Goal: Obtain resource: Obtain resource

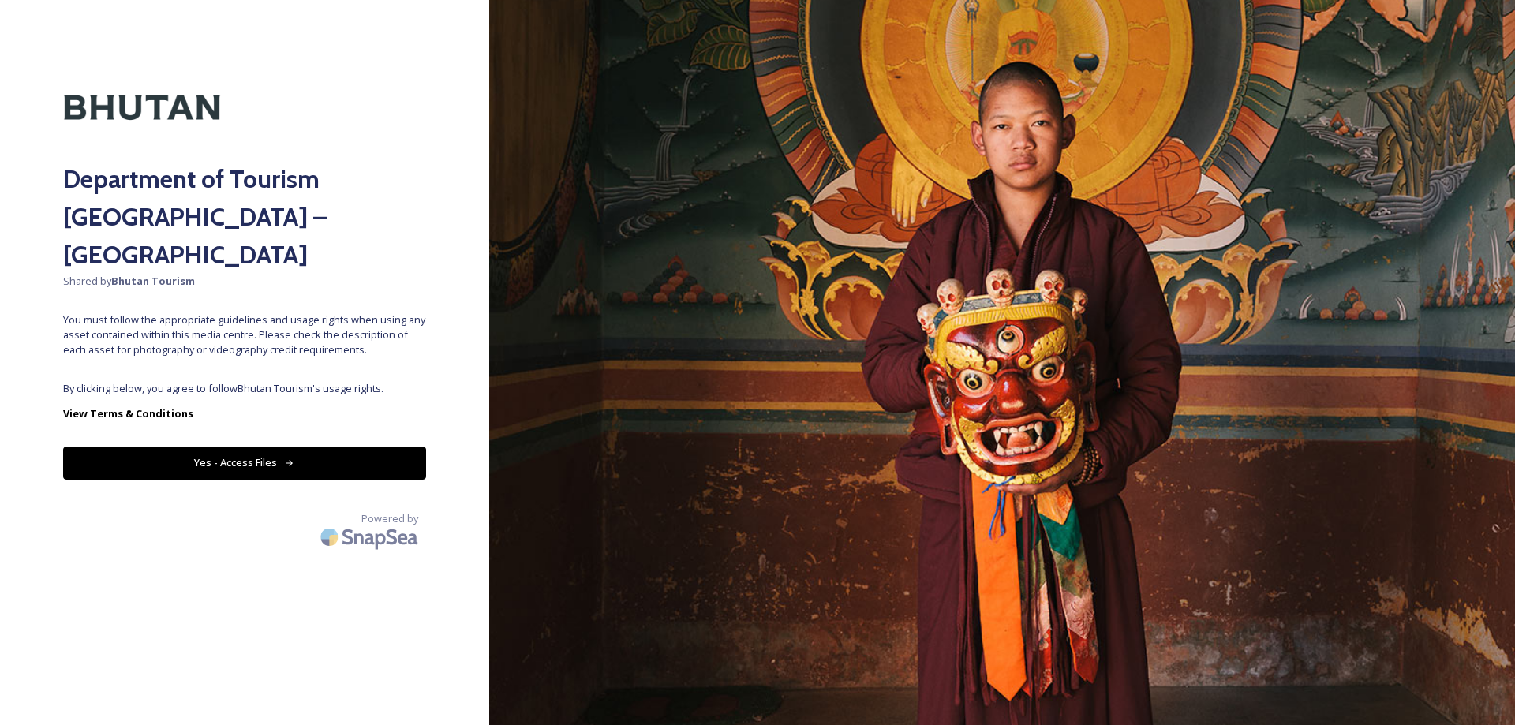
click at [397, 381] on span "By clicking below, you agree to follow Bhutan Tourism 's usage rights." at bounding box center [244, 388] width 363 height 15
click at [372, 447] on button "Yes - Access Files" at bounding box center [244, 463] width 363 height 32
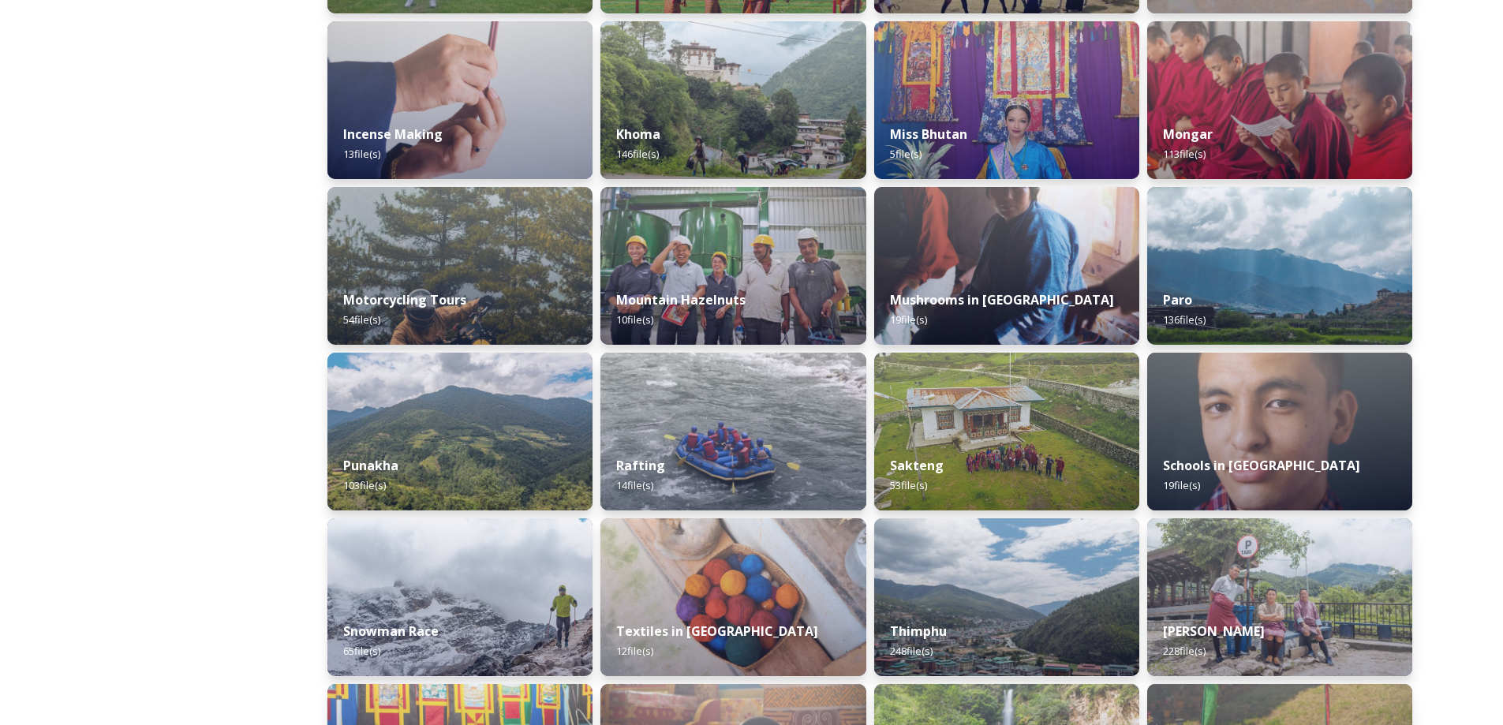
scroll to position [447, 0]
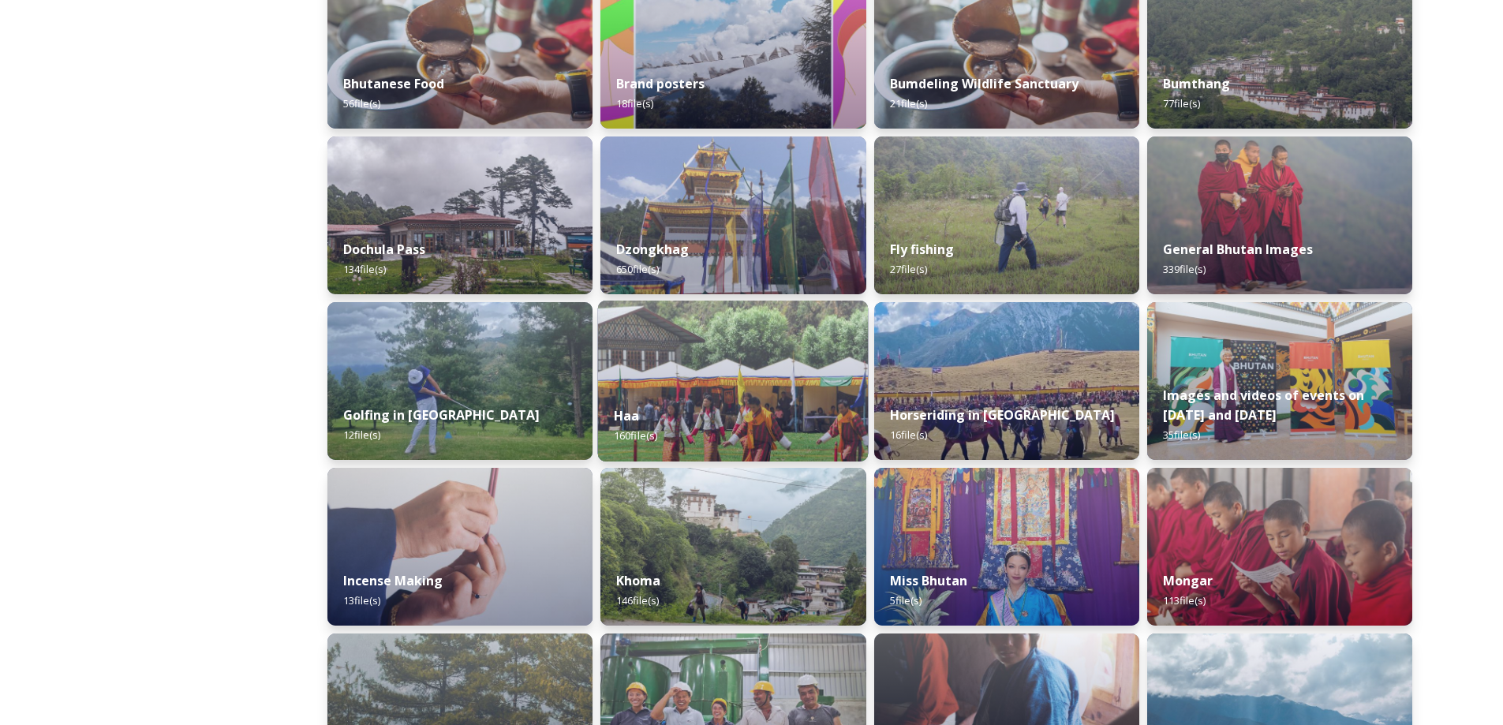
click at [697, 435] on div "Haa 160 file(s)" at bounding box center [733, 426] width 271 height 72
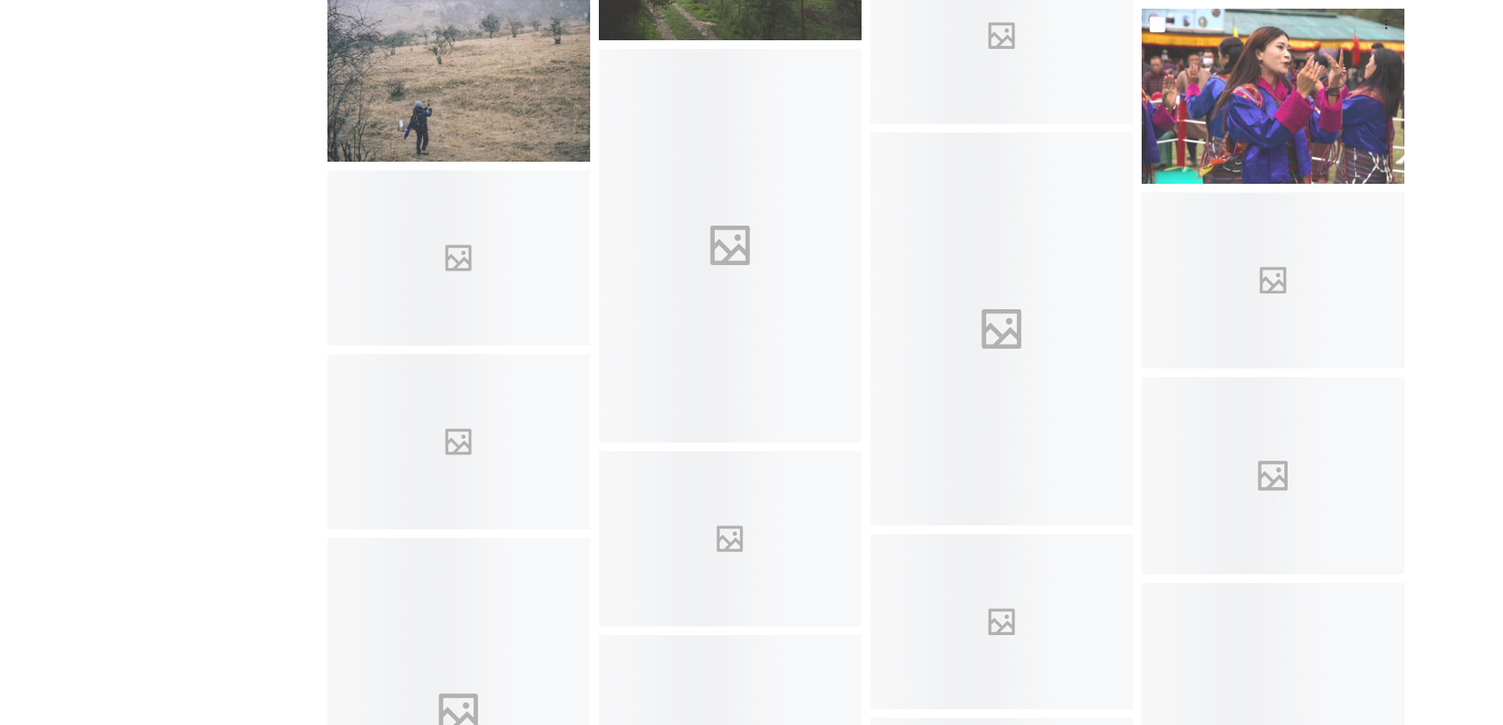
scroll to position [1341, 0]
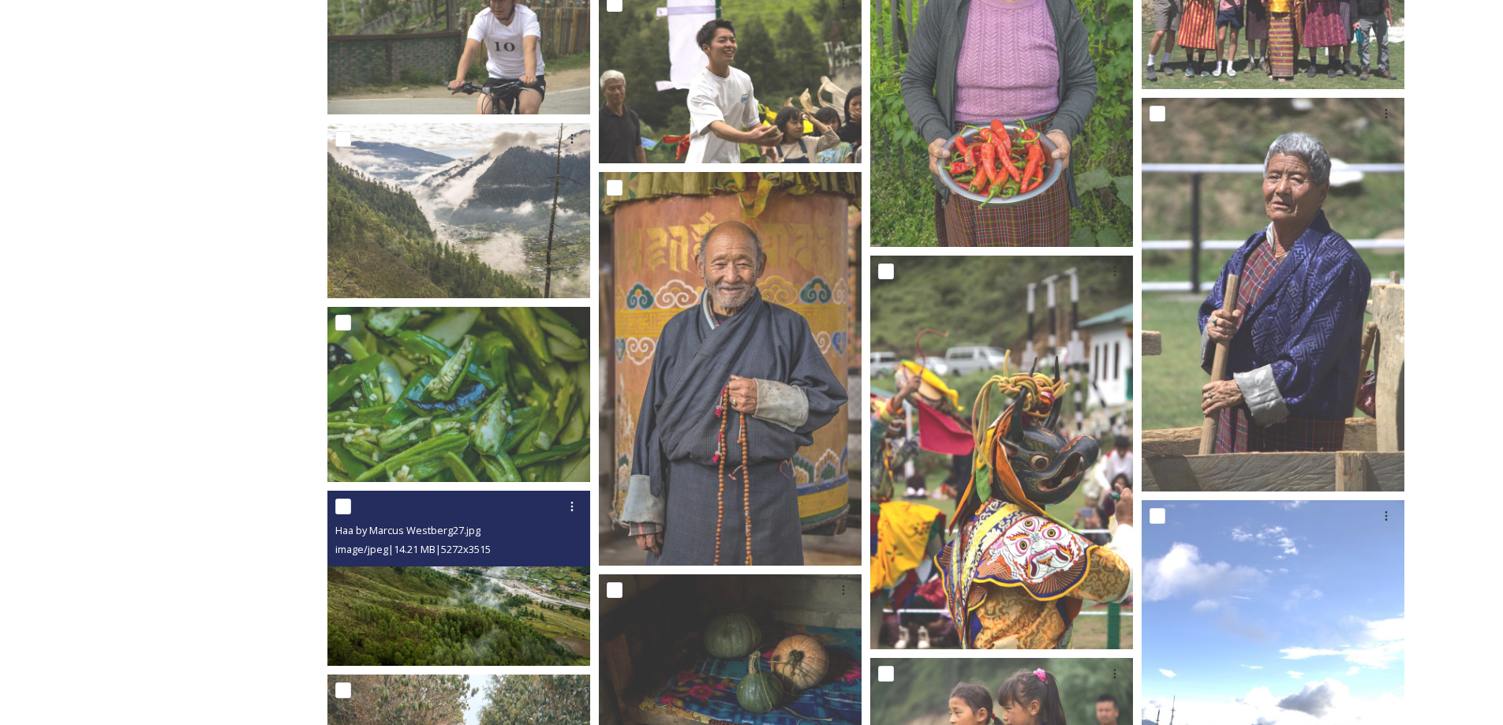
click at [439, 574] on img at bounding box center [458, 578] width 263 height 175
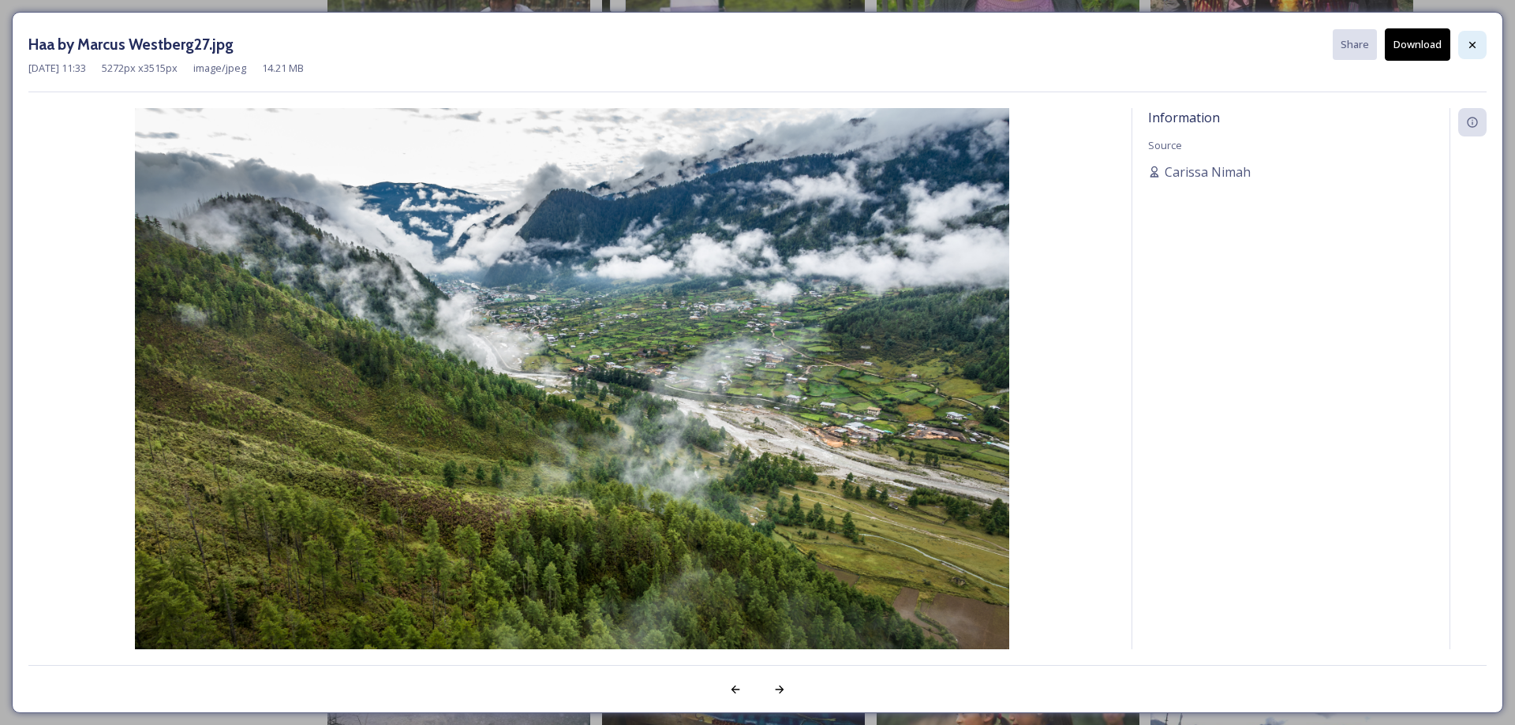
click at [1467, 45] on icon at bounding box center [1472, 45] width 13 height 13
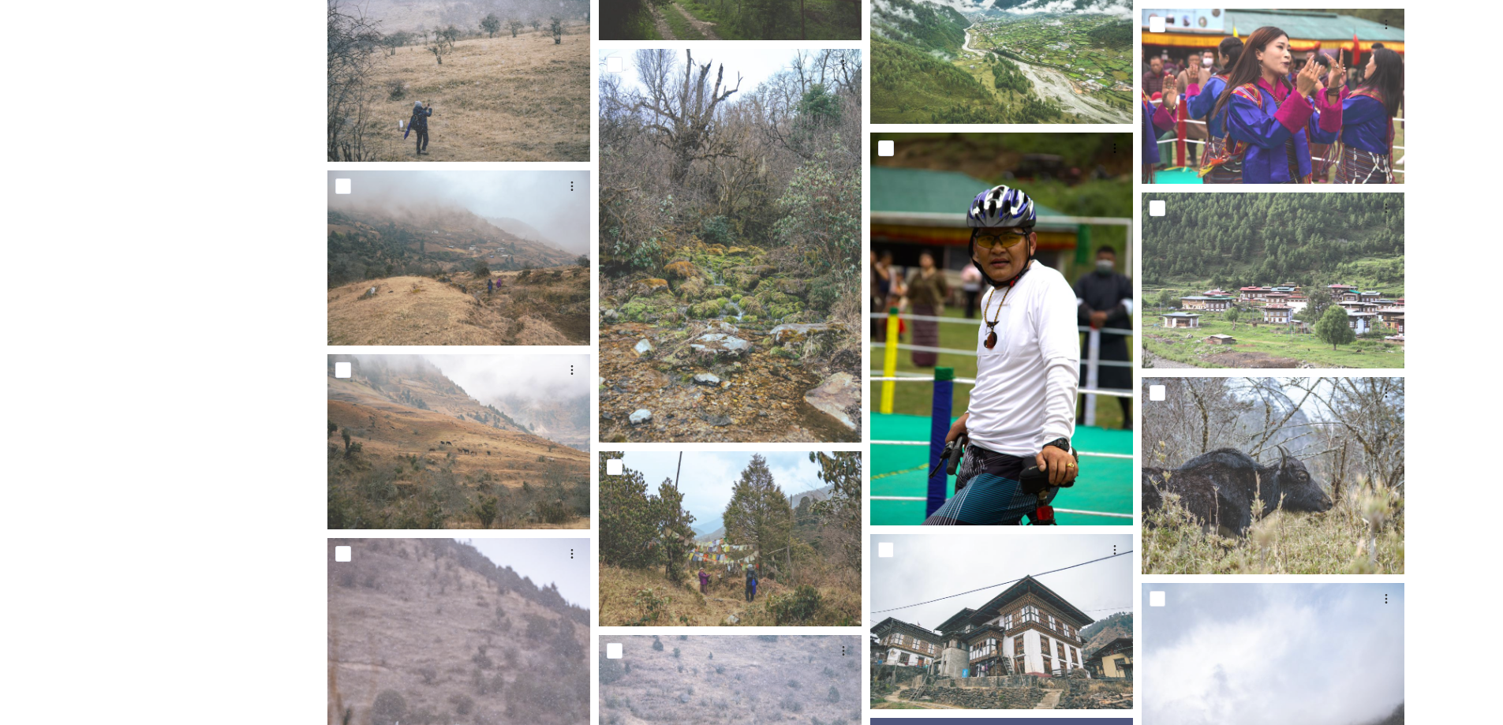
scroll to position [2682, 0]
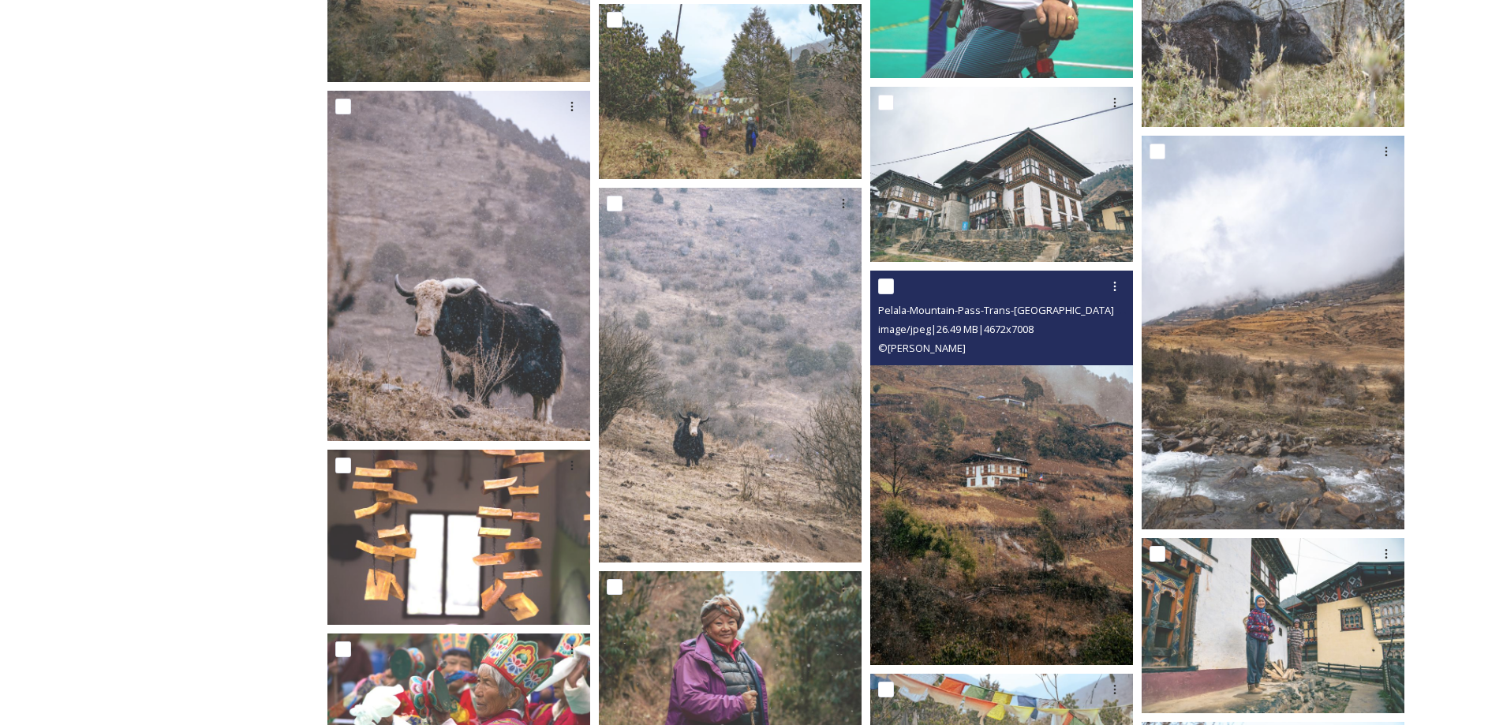
click at [1024, 425] on img at bounding box center [1001, 468] width 263 height 394
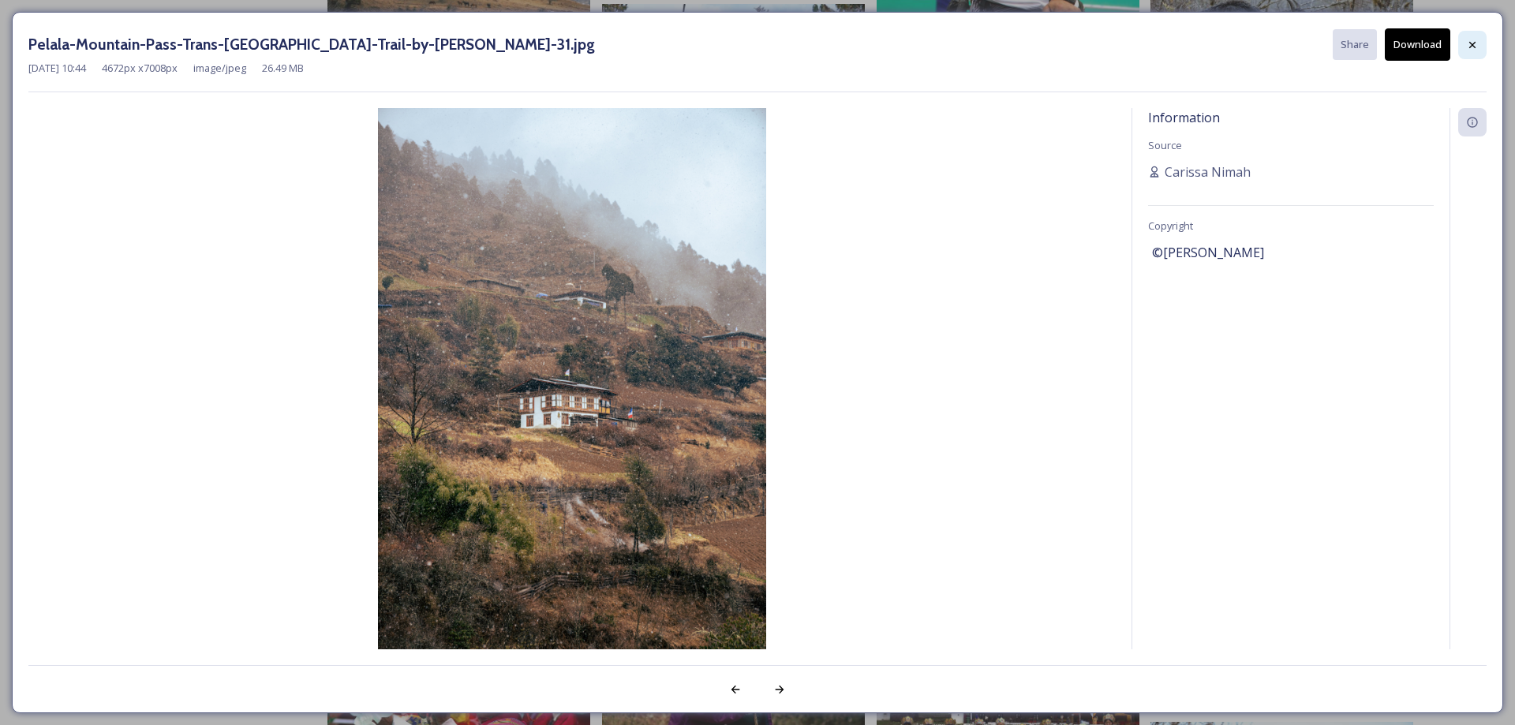
click at [1482, 54] on div at bounding box center [1472, 45] width 28 height 28
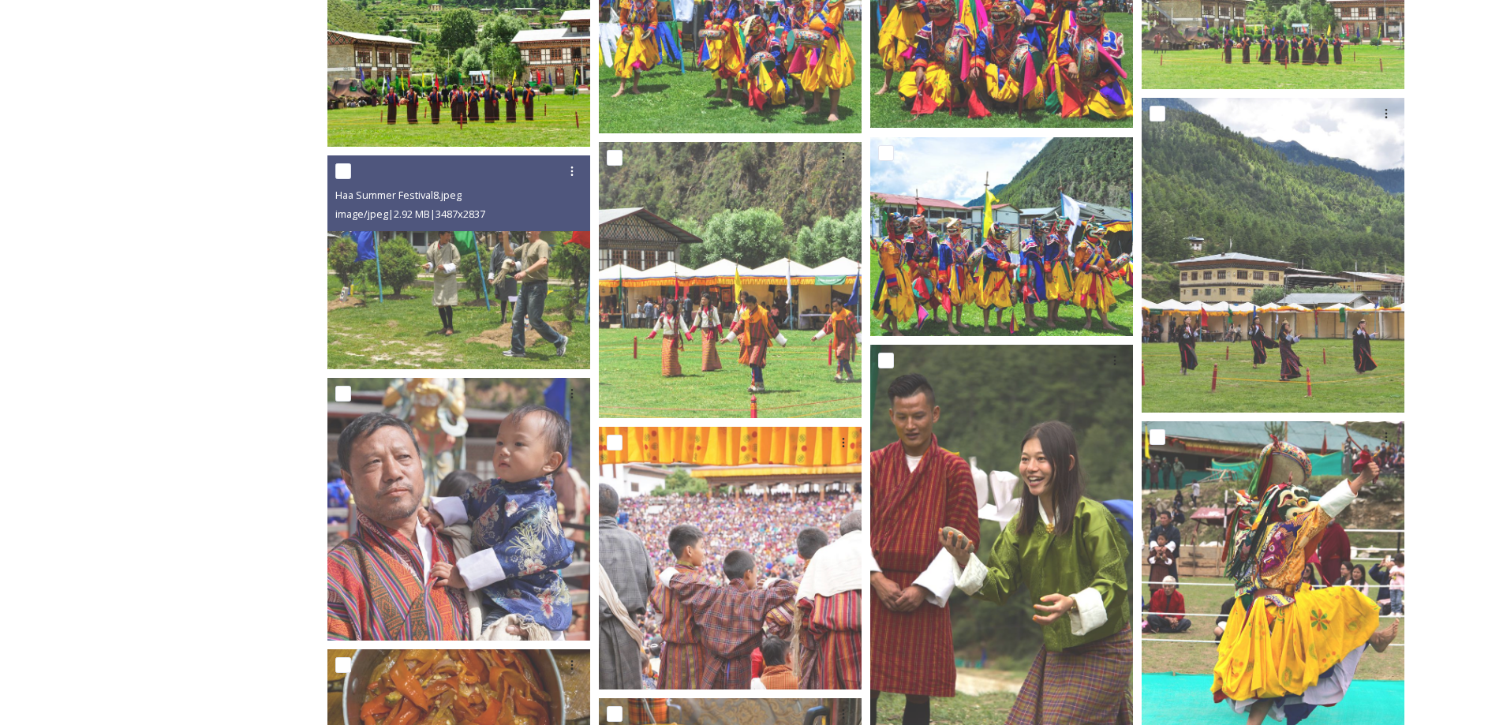
scroll to position [0, 0]
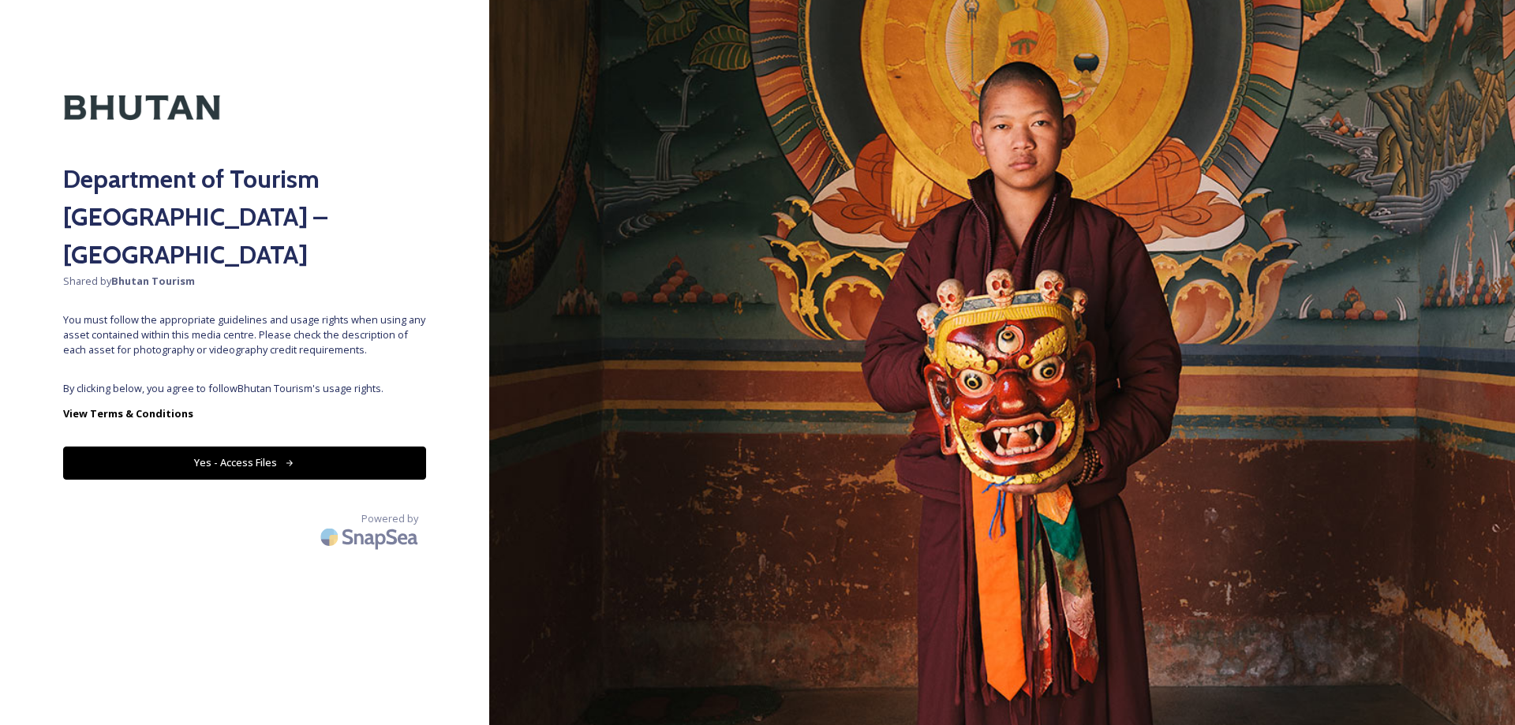
click at [365, 447] on button "Yes - Access Files" at bounding box center [244, 463] width 363 height 32
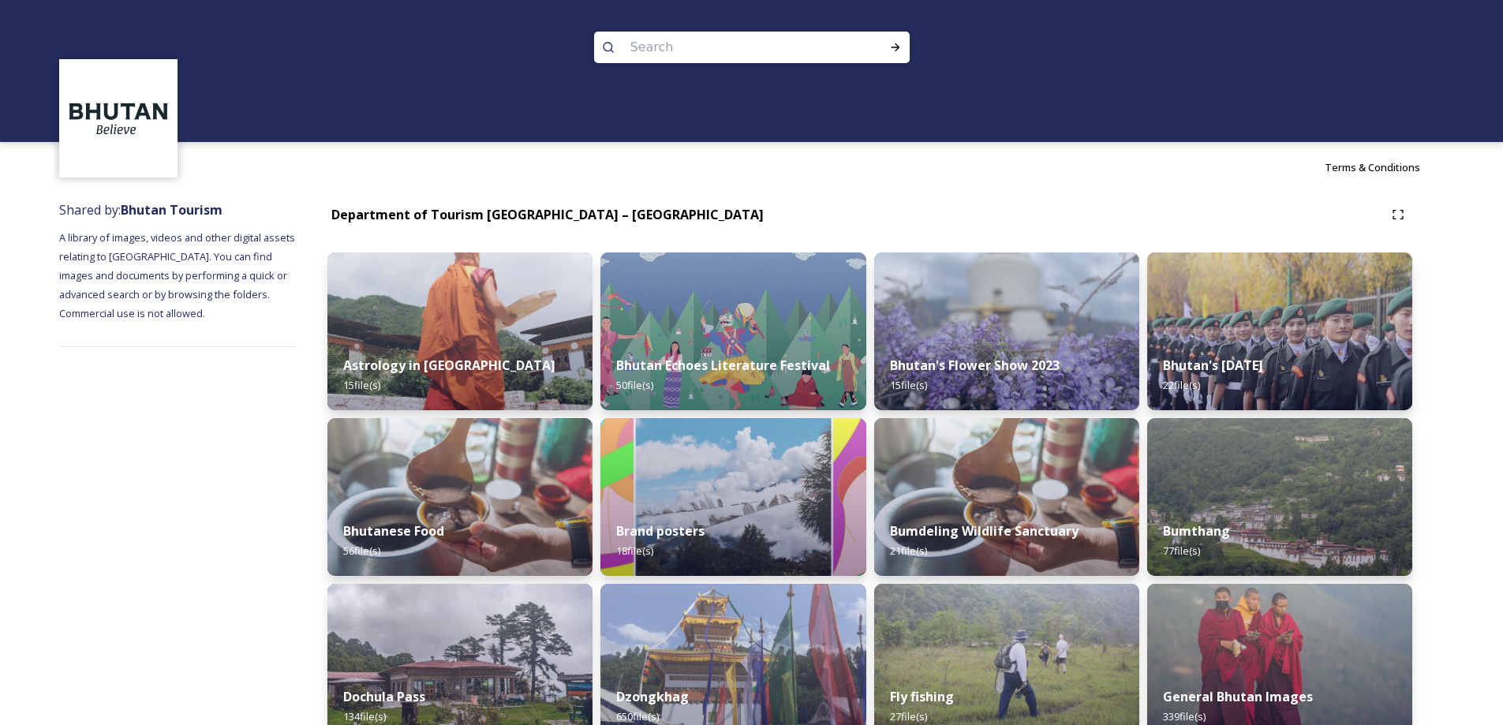
scroll to position [1341, 0]
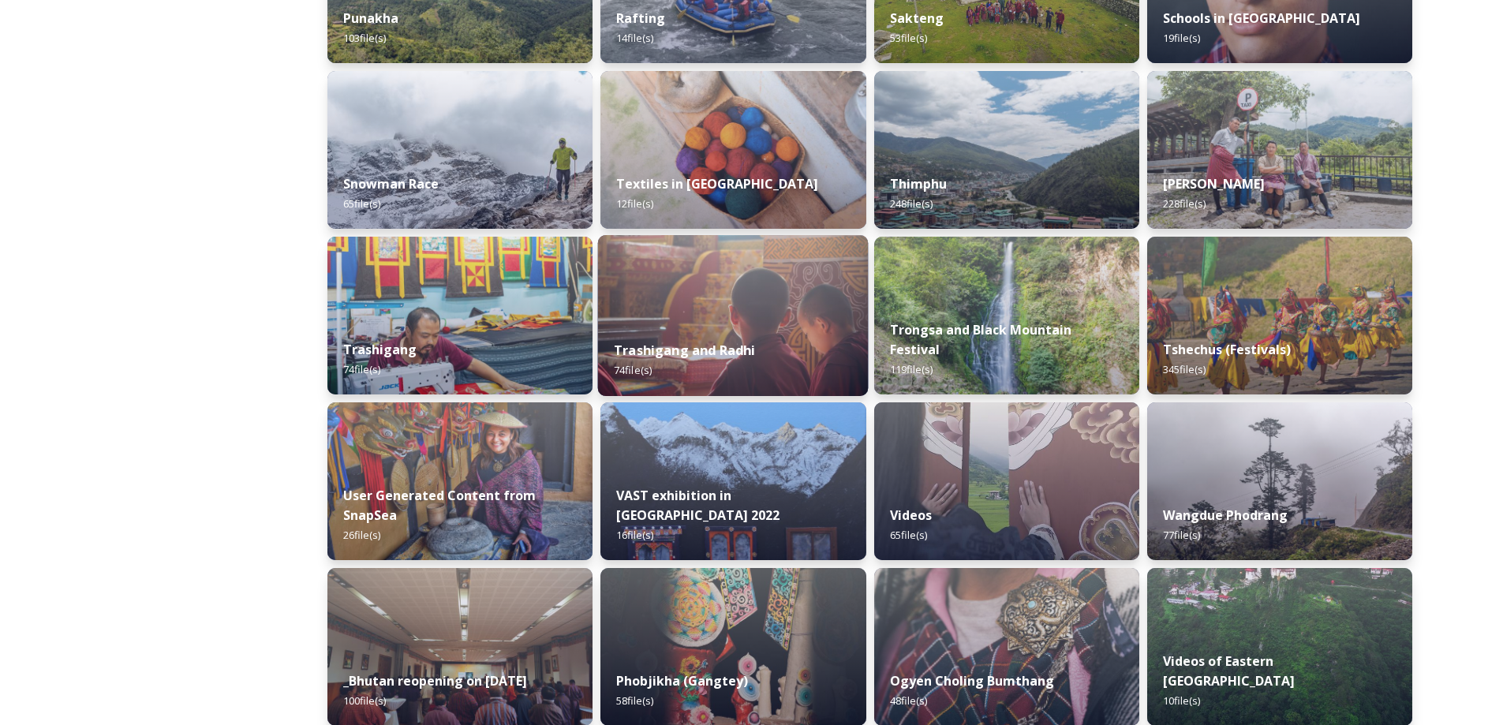
click at [787, 335] on div "Trashigang and Radhi 74 file(s)" at bounding box center [733, 360] width 271 height 72
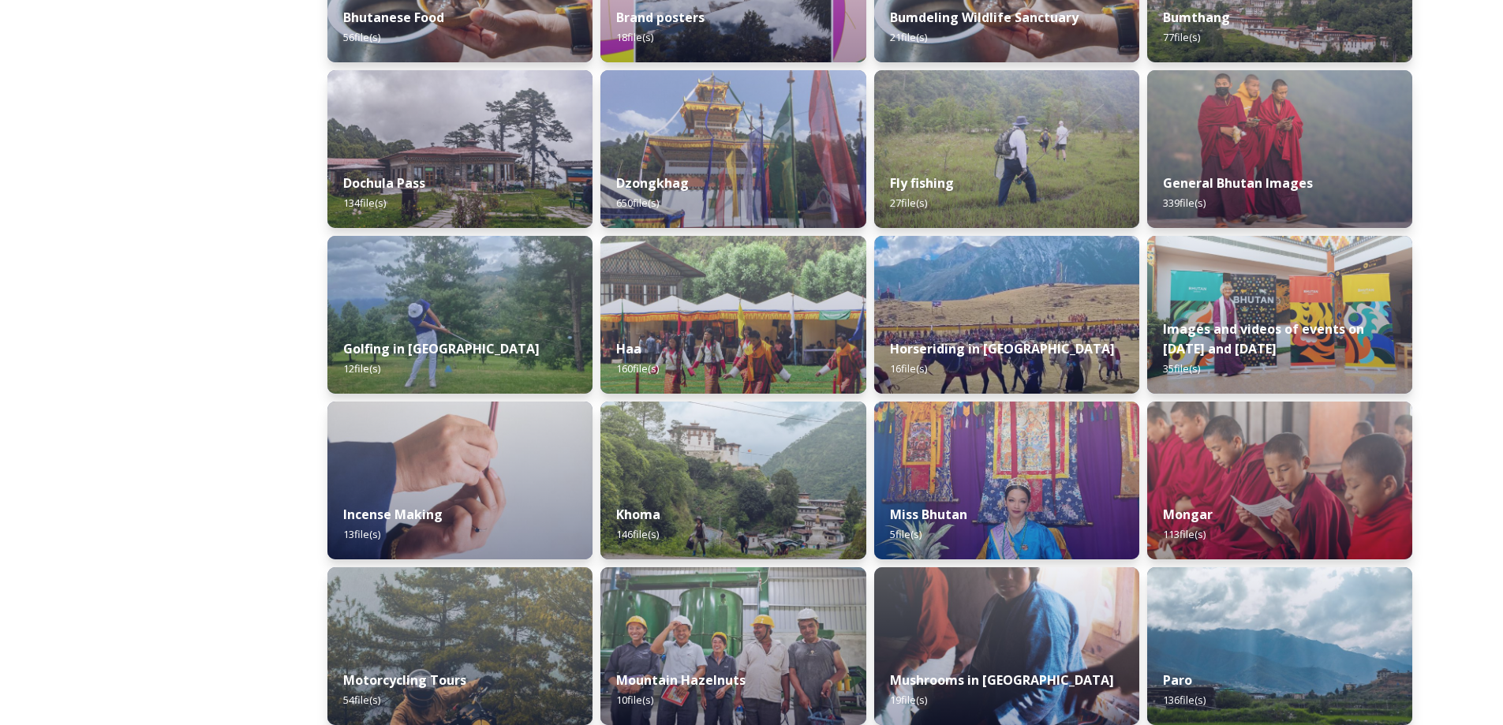
scroll to position [961, 0]
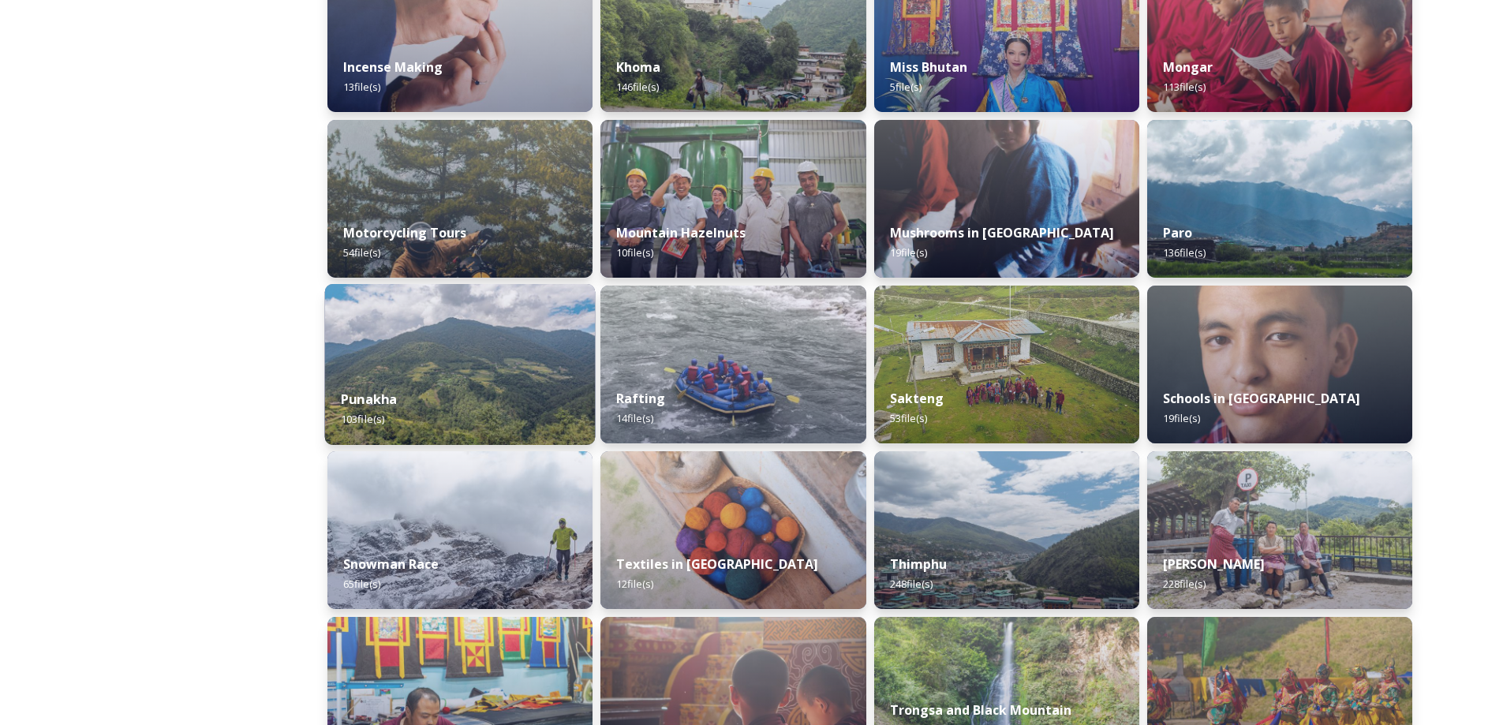
drag, startPoint x: 581, startPoint y: 331, endPoint x: 542, endPoint y: 335, distance: 38.9
click at [579, 331] on img at bounding box center [460, 364] width 271 height 161
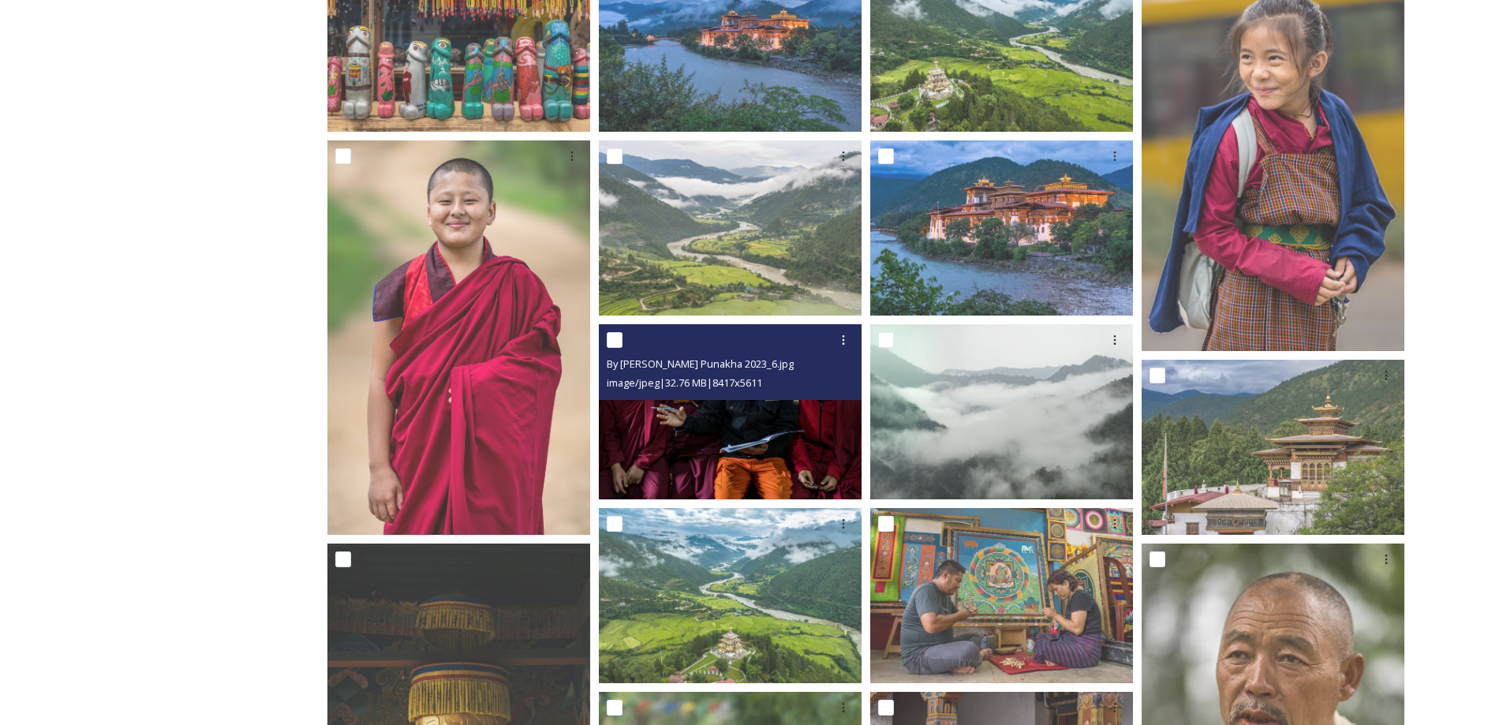
scroll to position [1341, 0]
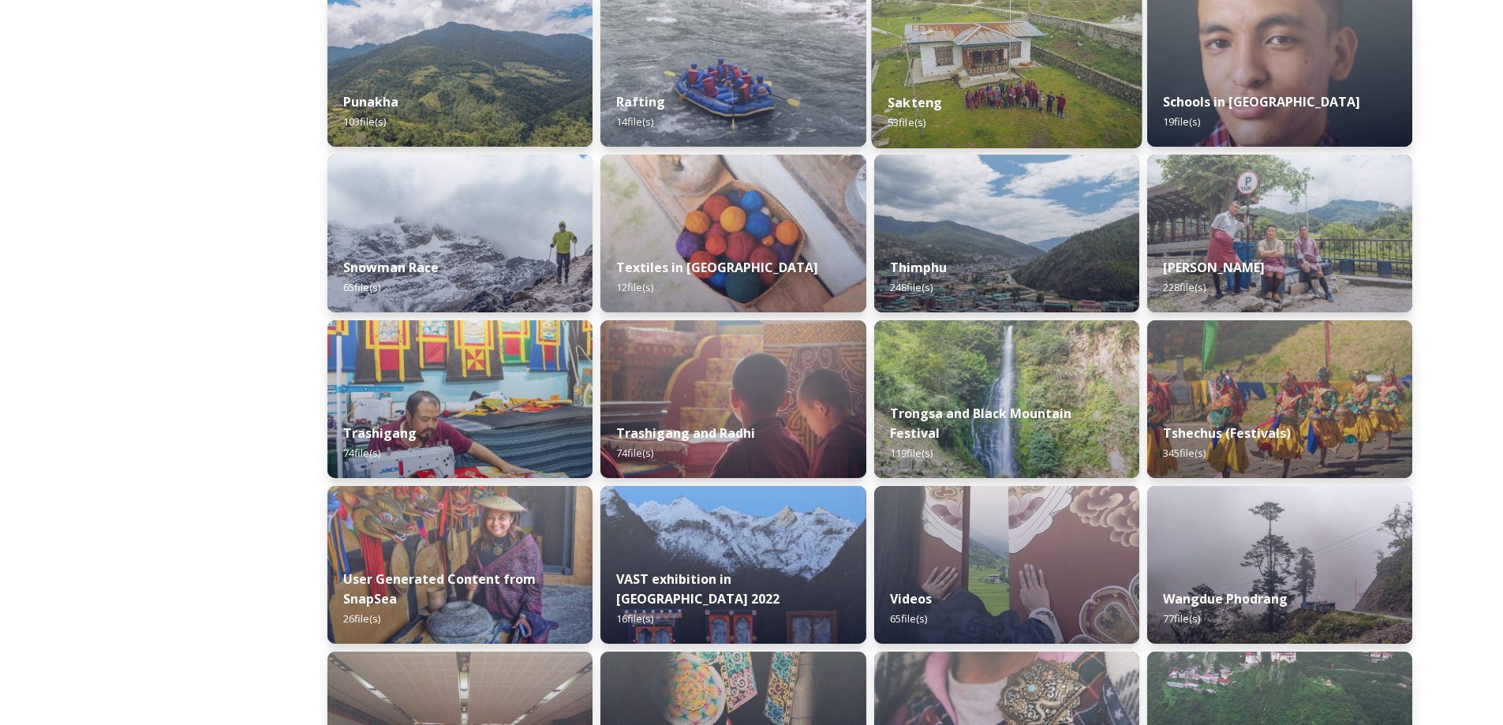
scroll to position [1855, 0]
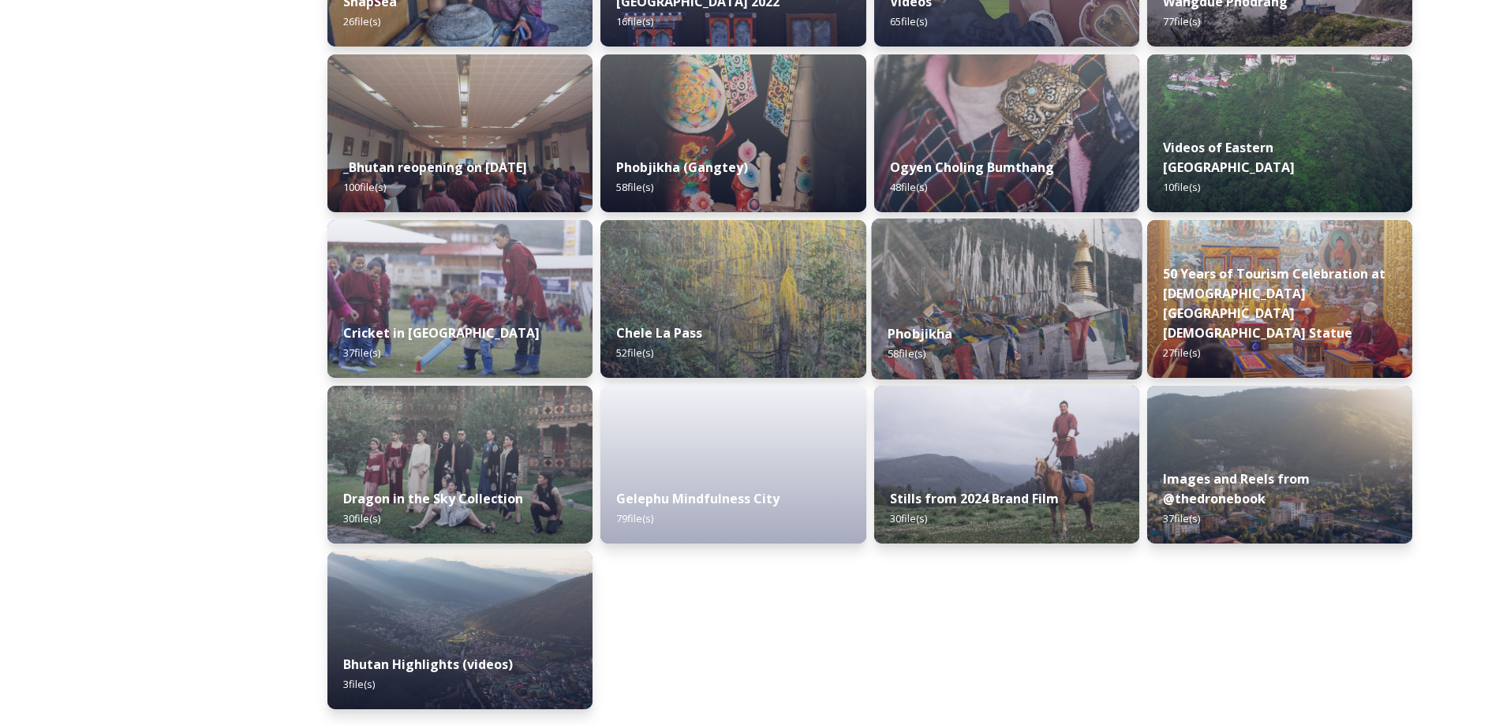
click at [1011, 345] on div "Phobjikha 58 file(s)" at bounding box center [1006, 344] width 271 height 72
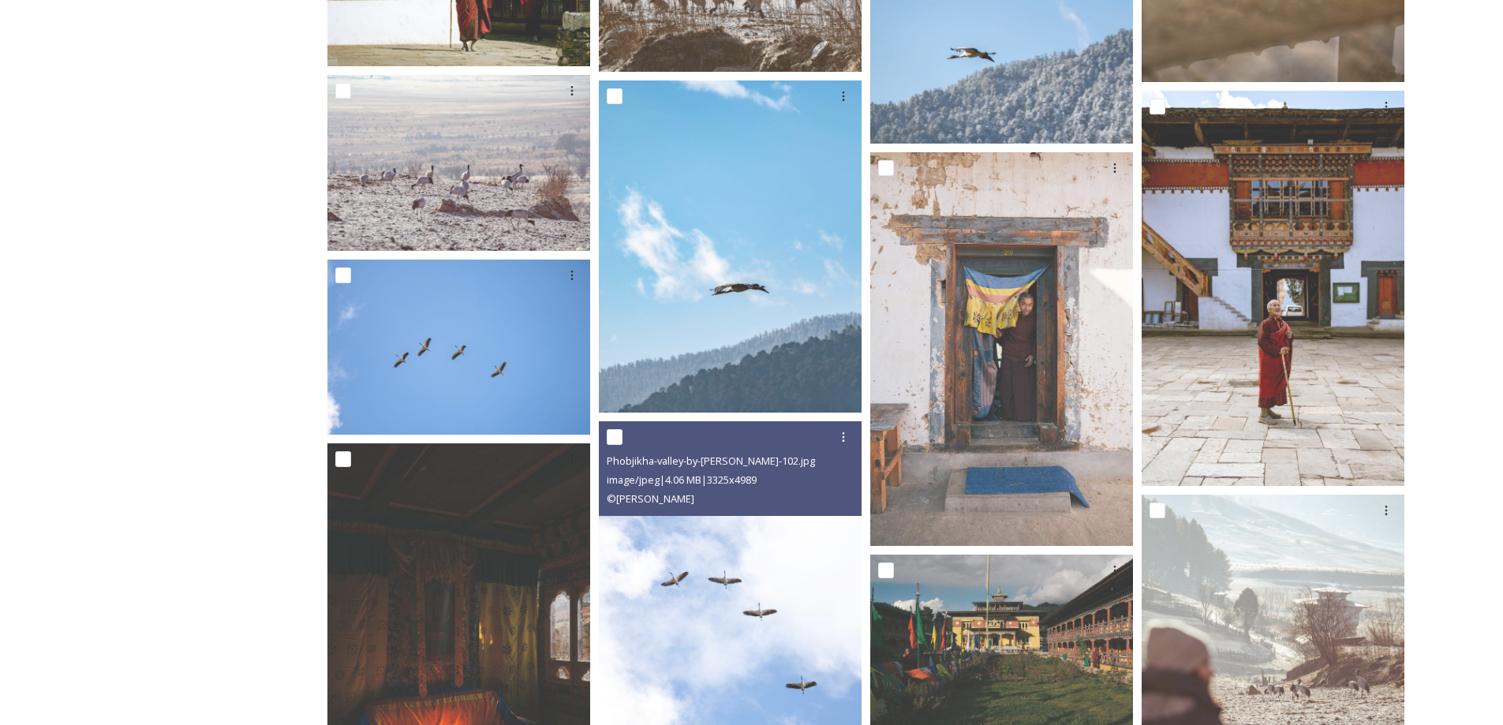
scroll to position [2279, 0]
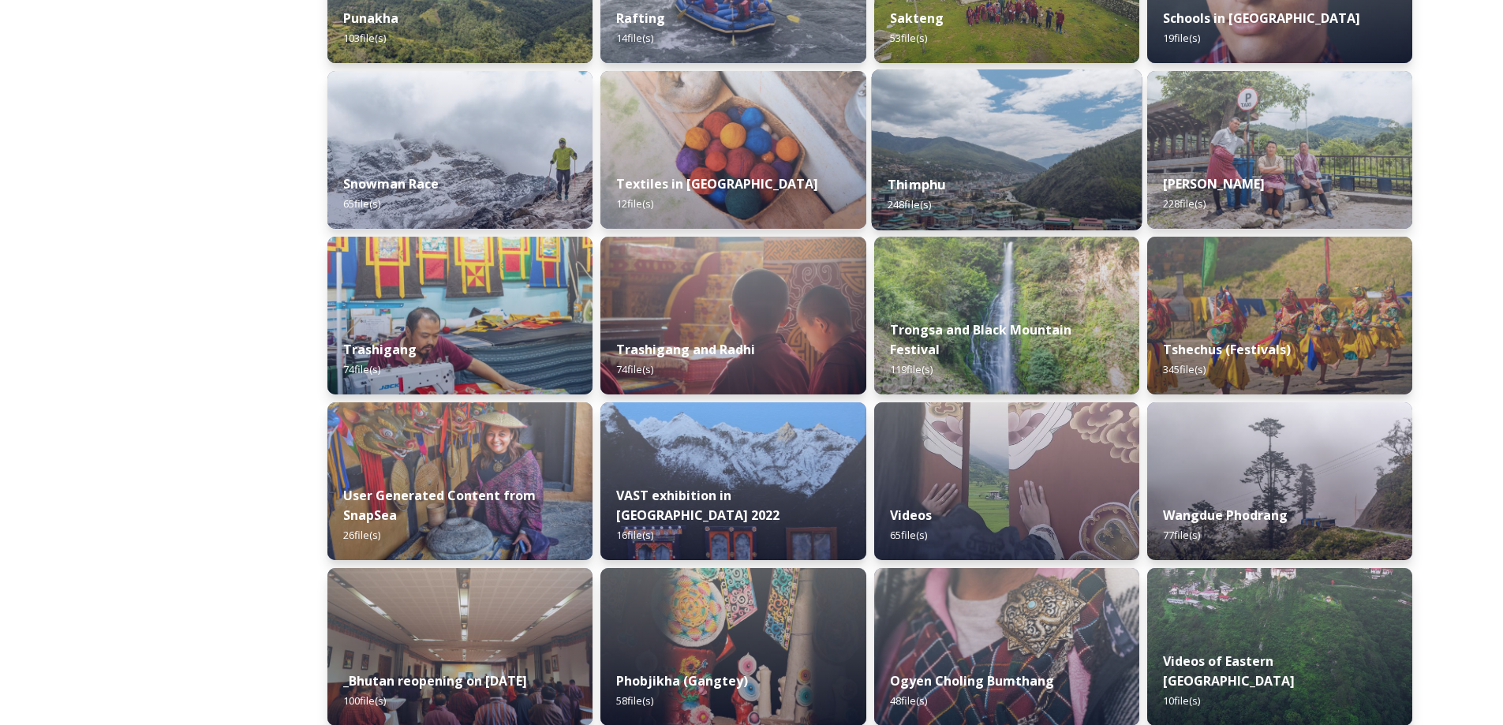
click at [917, 179] on strong "Thimphu" at bounding box center [917, 184] width 58 height 17
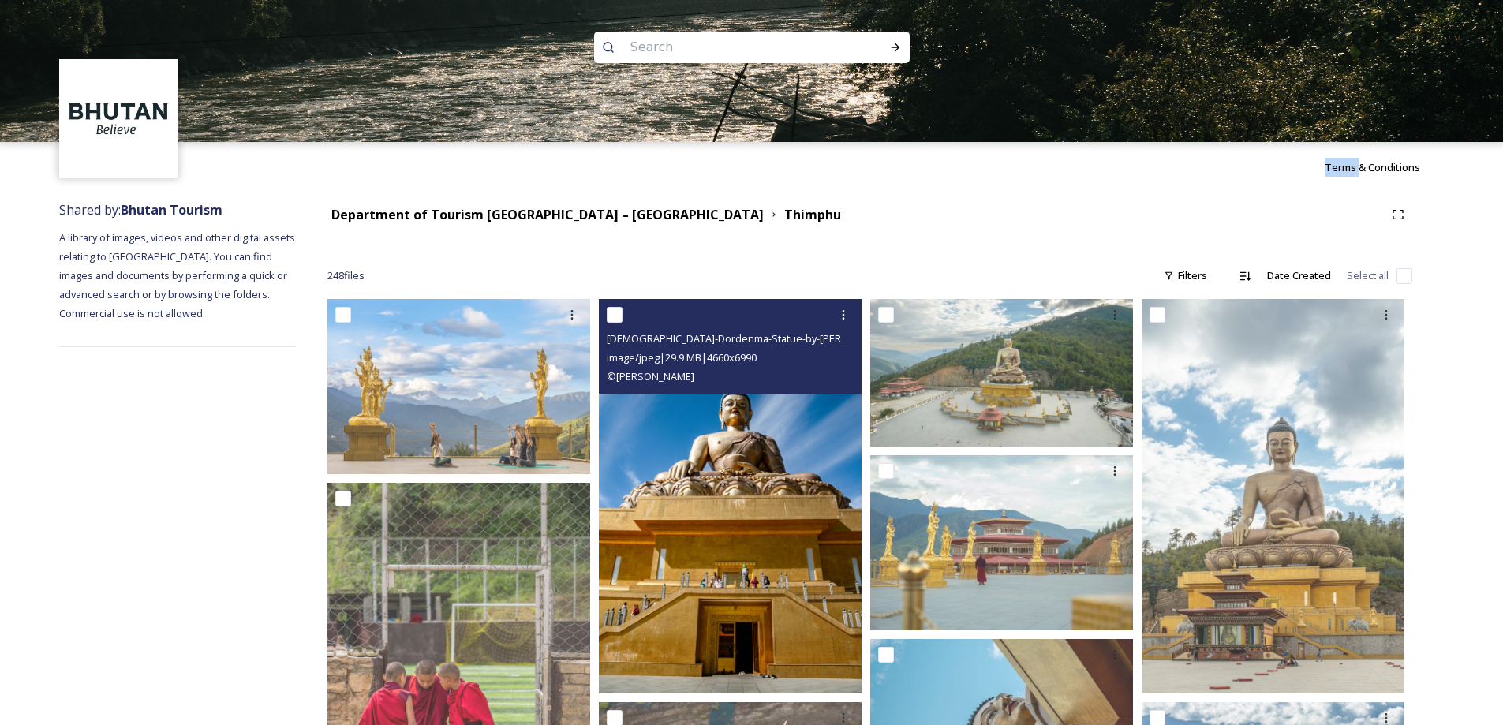
click at [794, 527] on img at bounding box center [730, 496] width 263 height 394
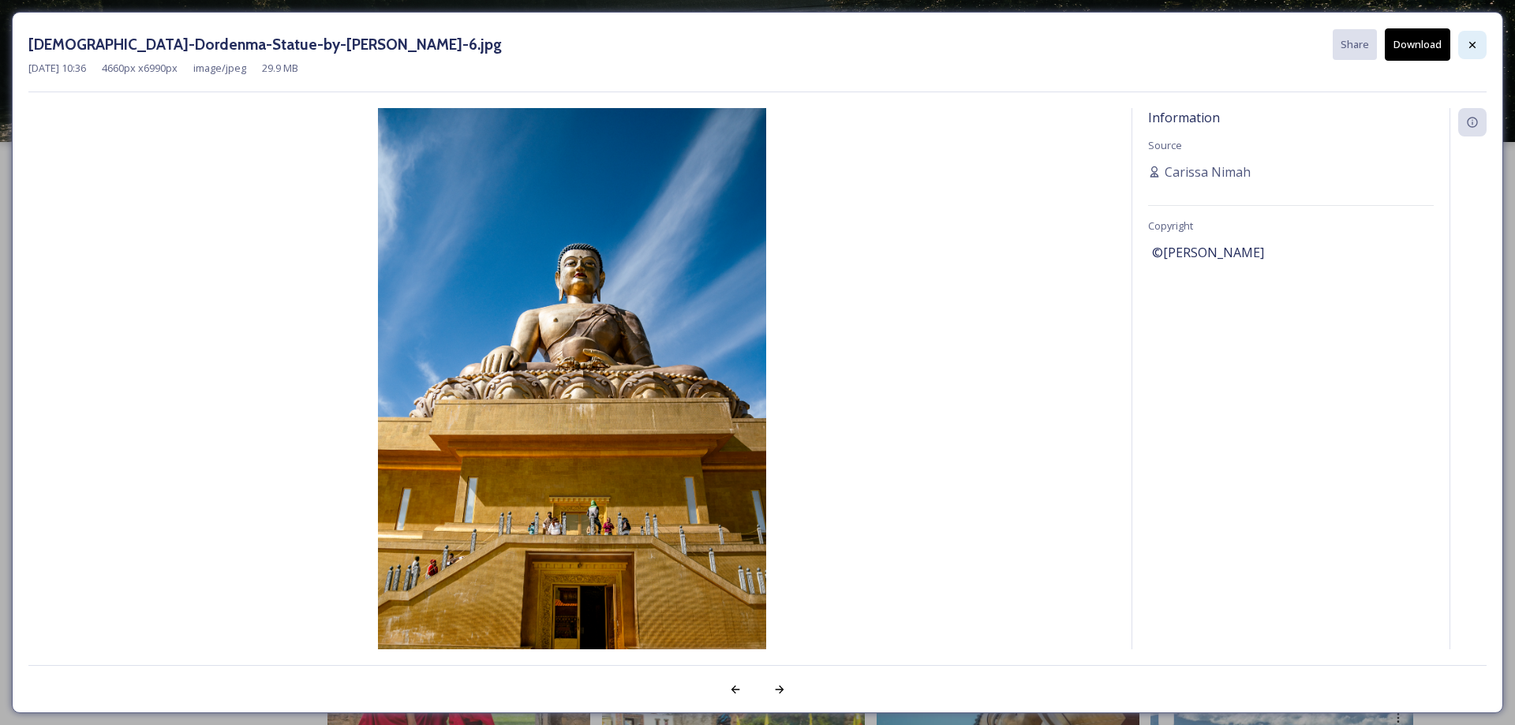
click at [1467, 45] on icon at bounding box center [1472, 45] width 13 height 13
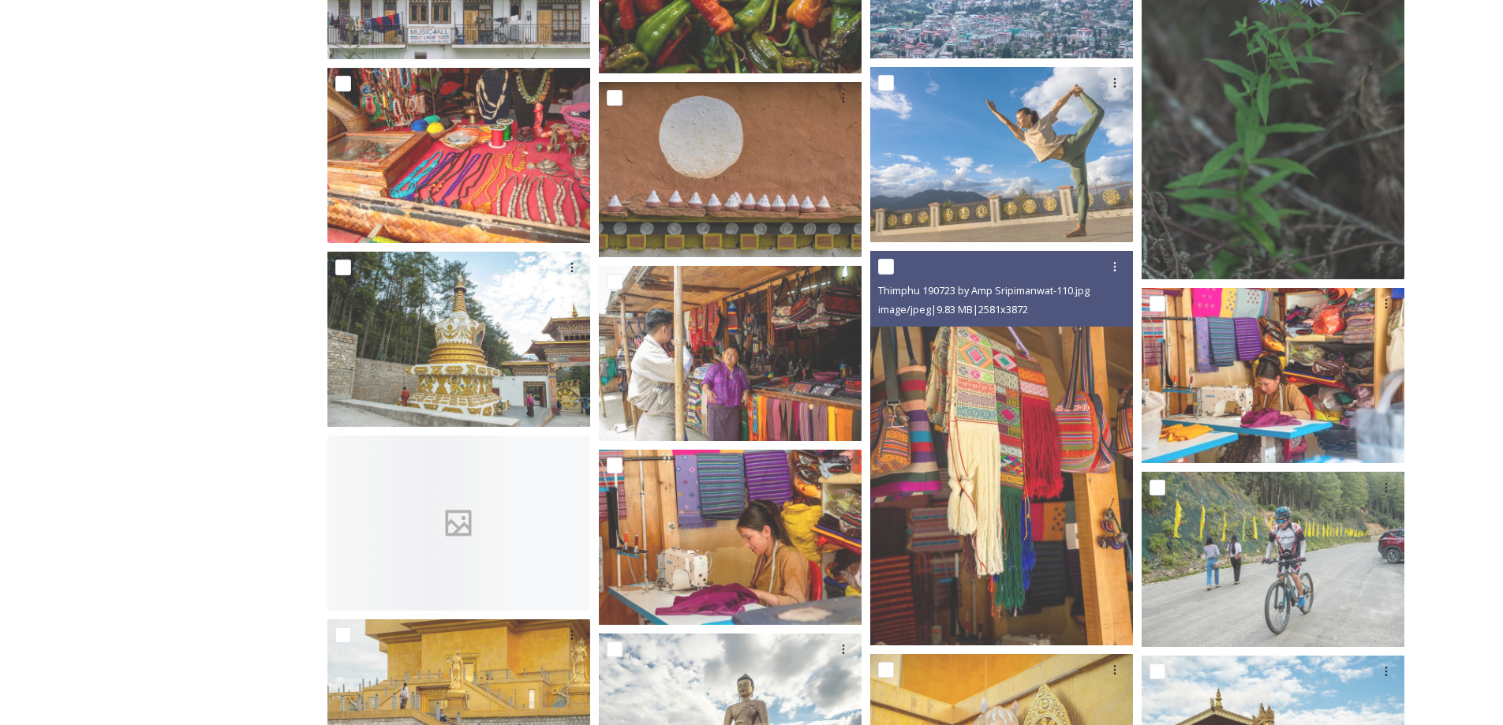
scroll to position [8047, 0]
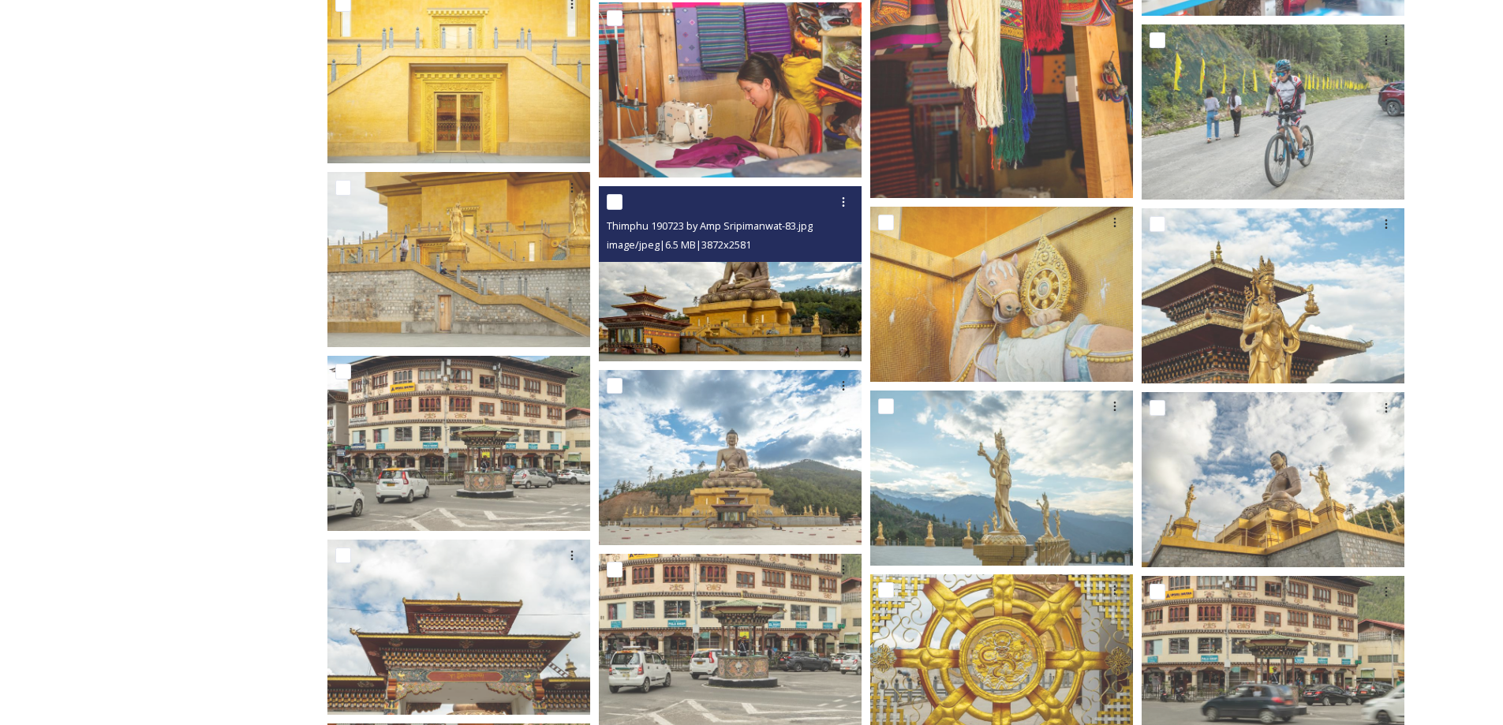
click at [729, 291] on img at bounding box center [730, 273] width 263 height 175
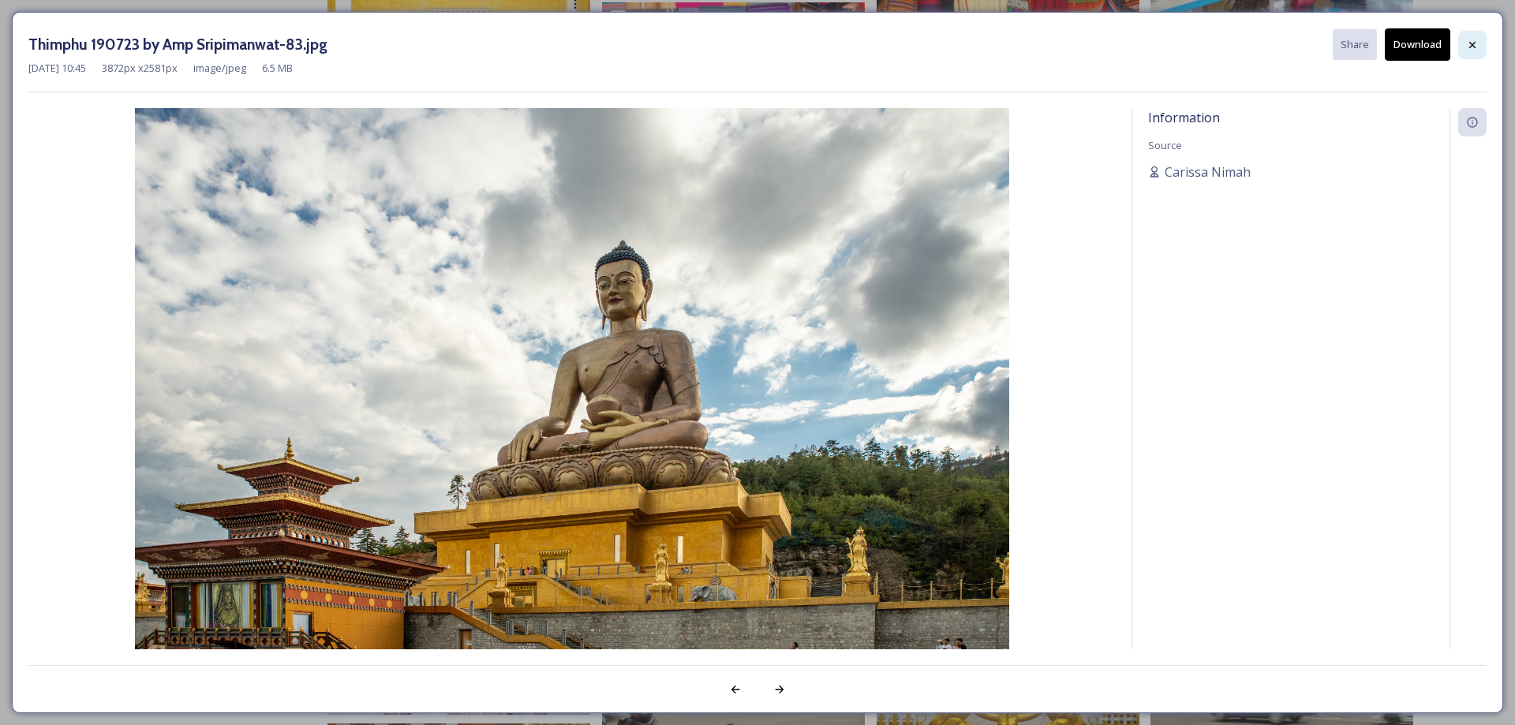
click at [1467, 42] on icon at bounding box center [1472, 45] width 13 height 13
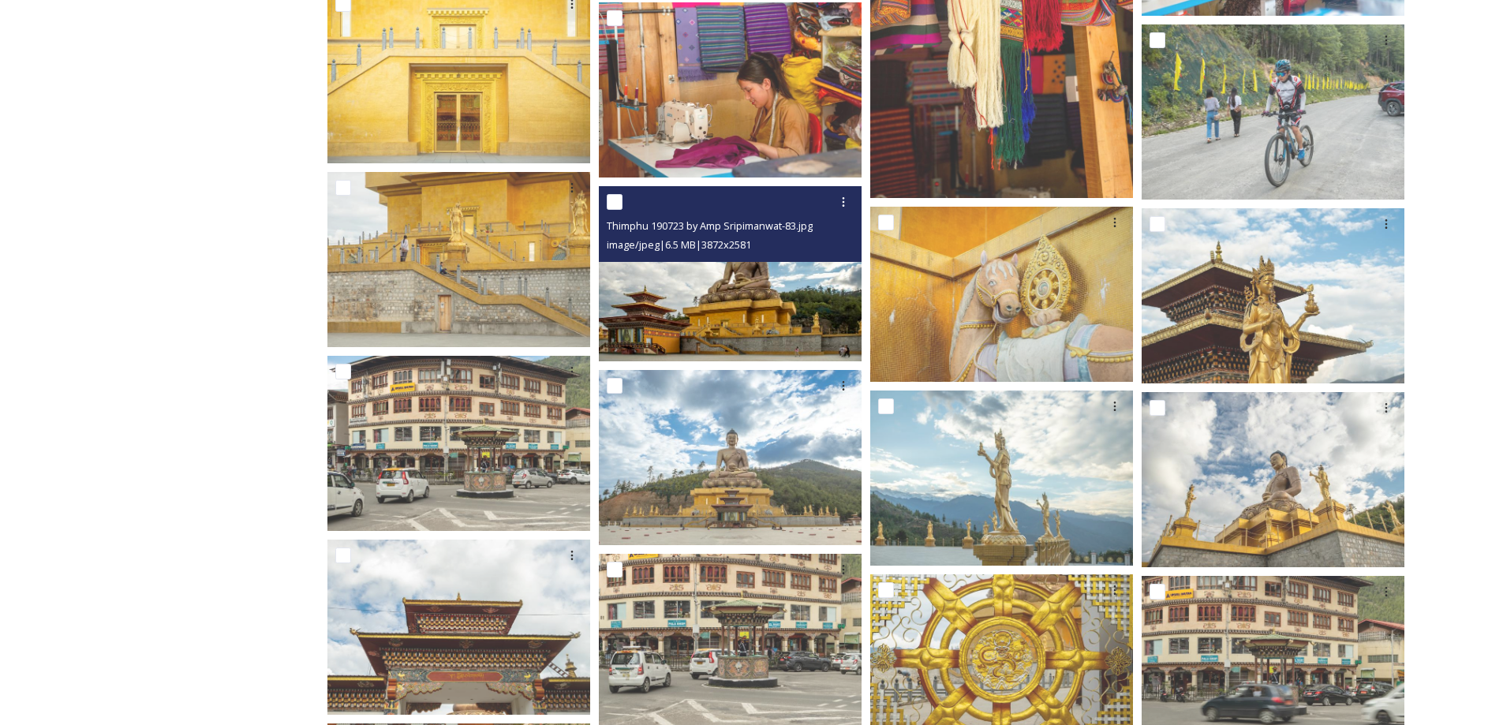
click at [790, 306] on img at bounding box center [730, 273] width 263 height 175
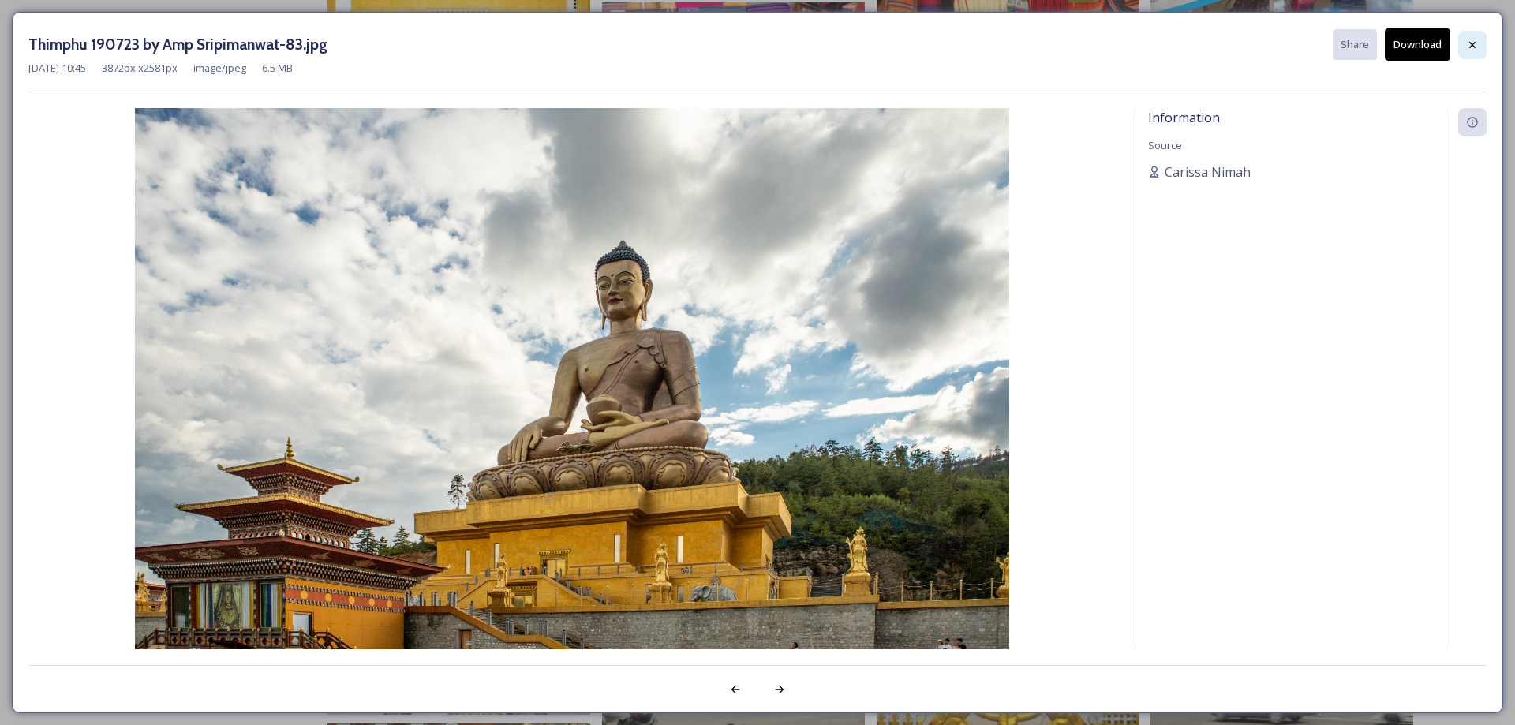
click at [1480, 42] on div at bounding box center [1472, 45] width 28 height 28
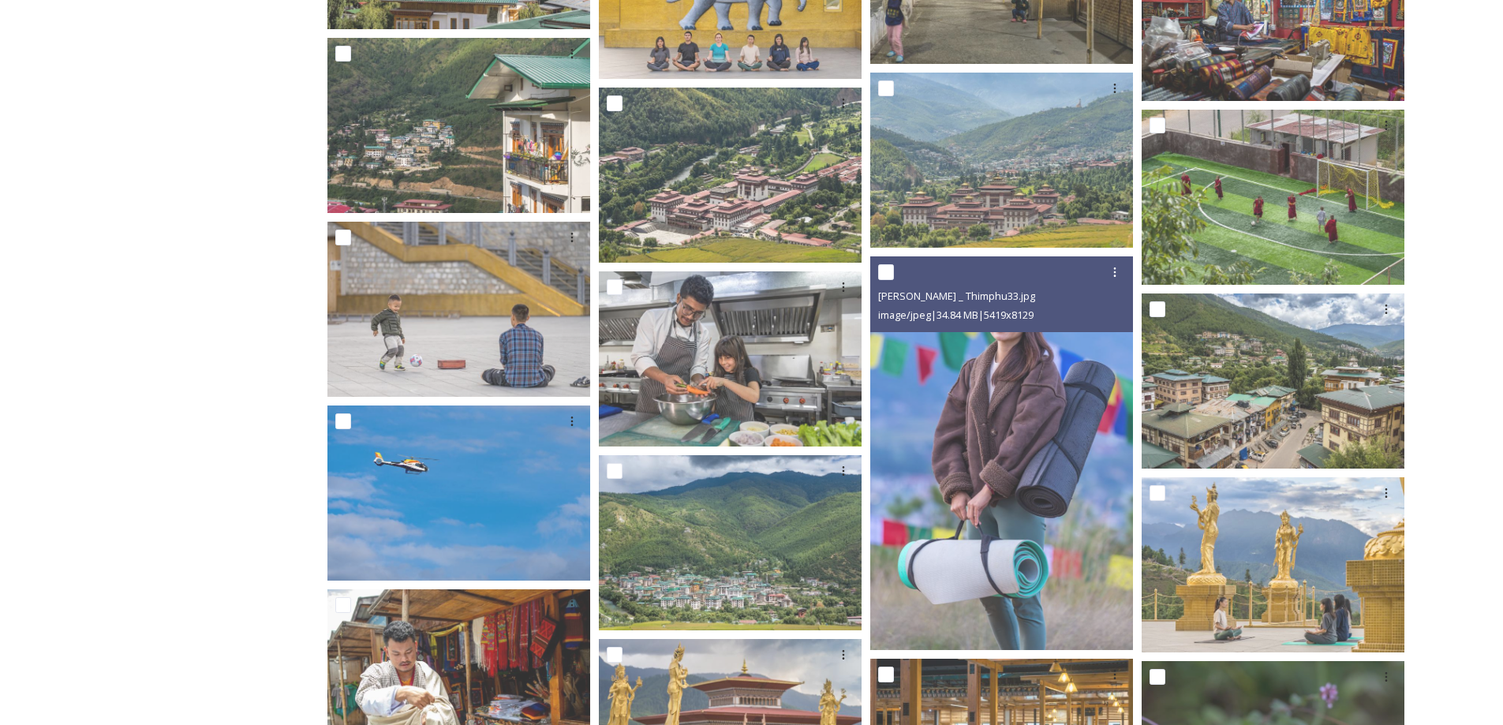
scroll to position [10282, 0]
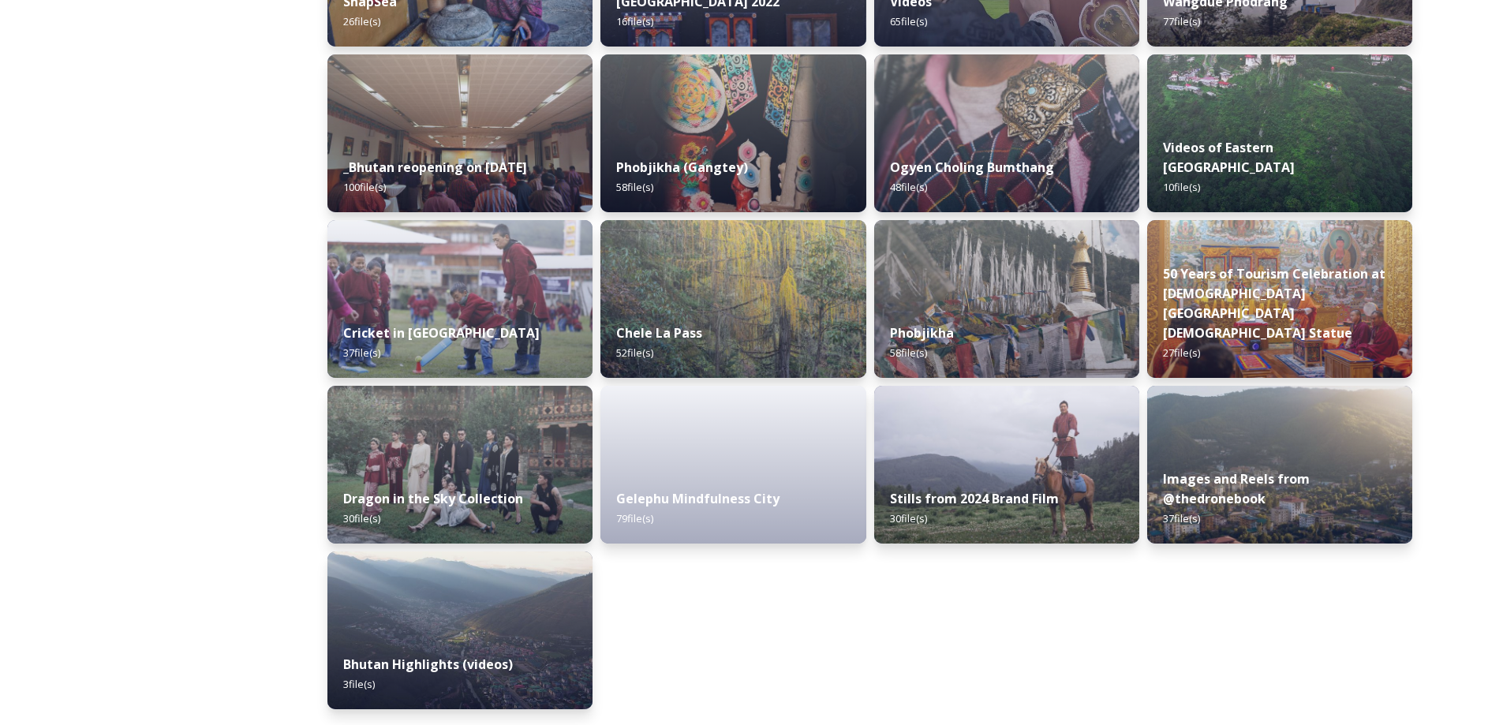
scroll to position [961, 0]
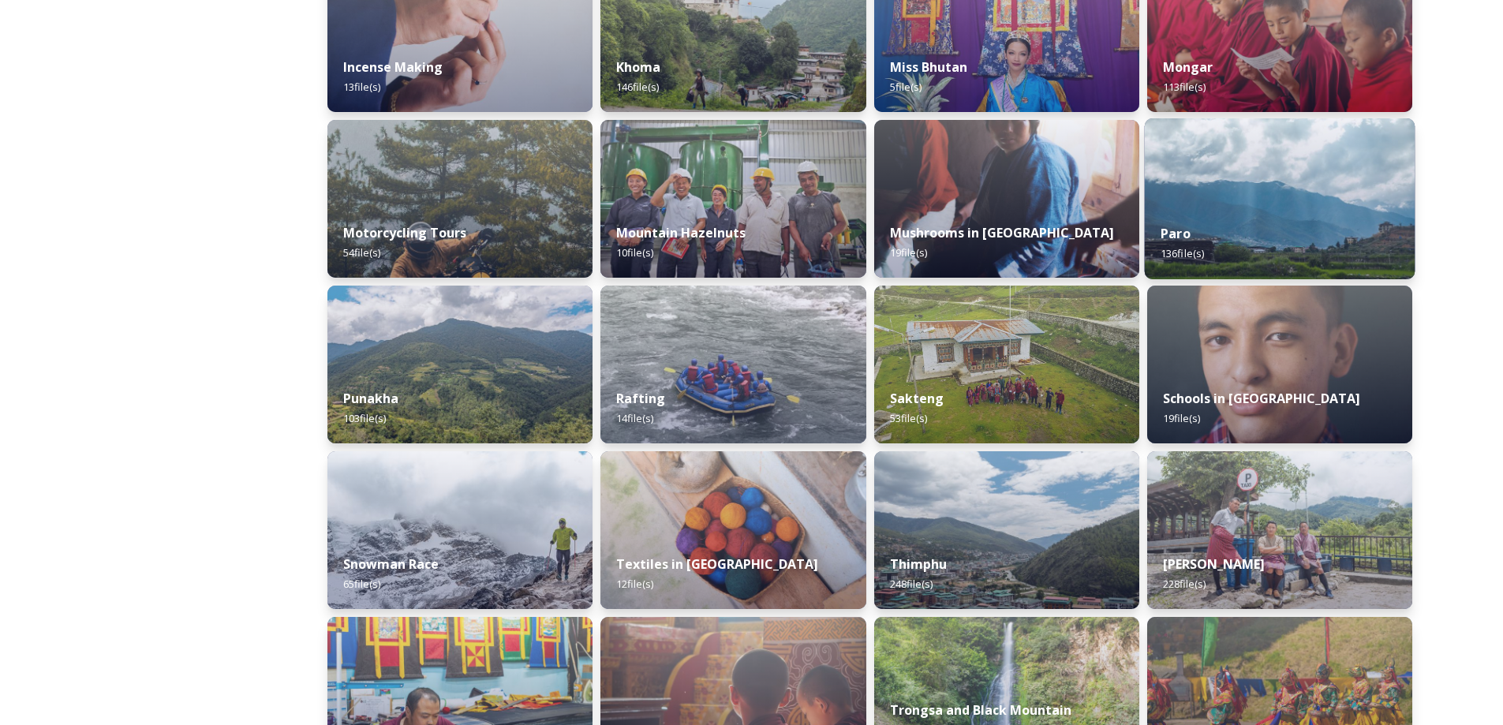
click at [1211, 201] on img at bounding box center [1279, 198] width 271 height 161
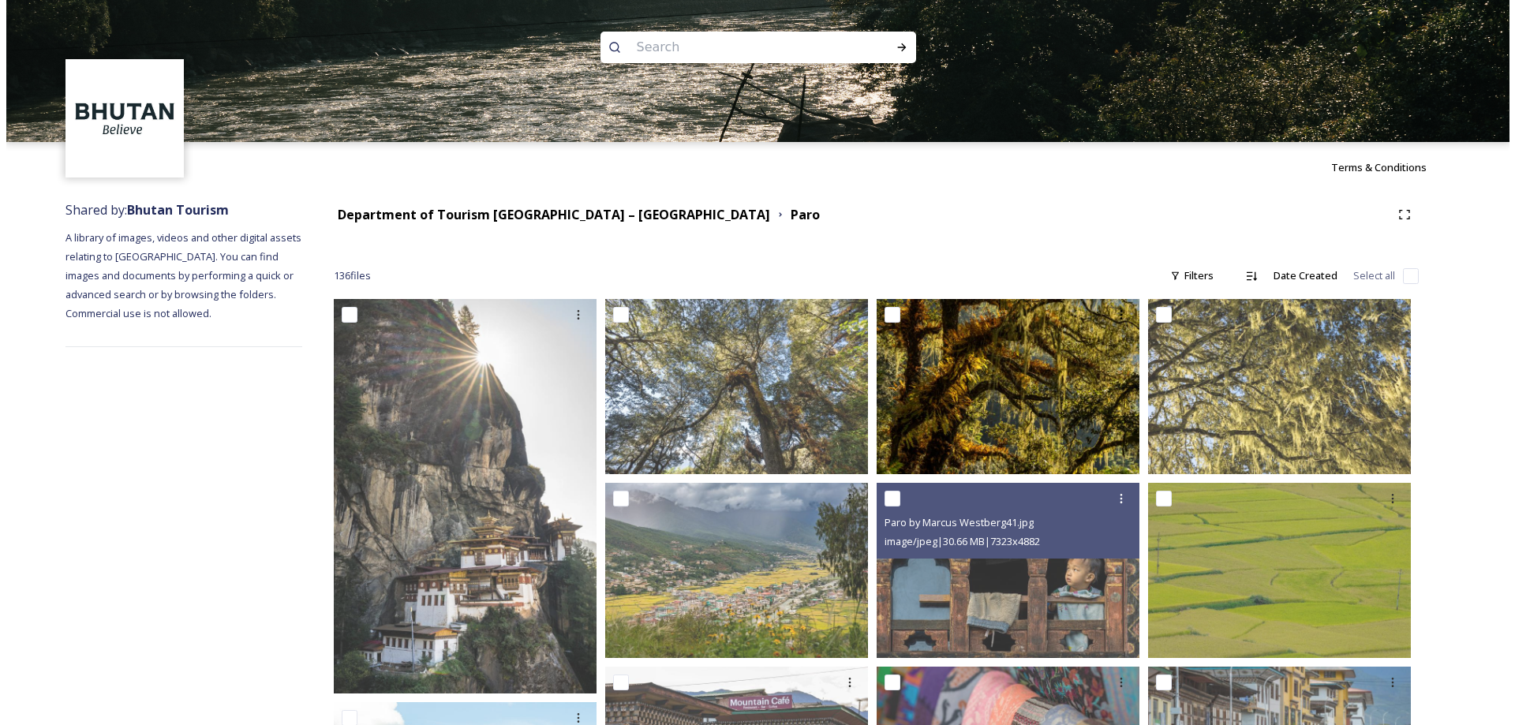
scroll to position [447, 0]
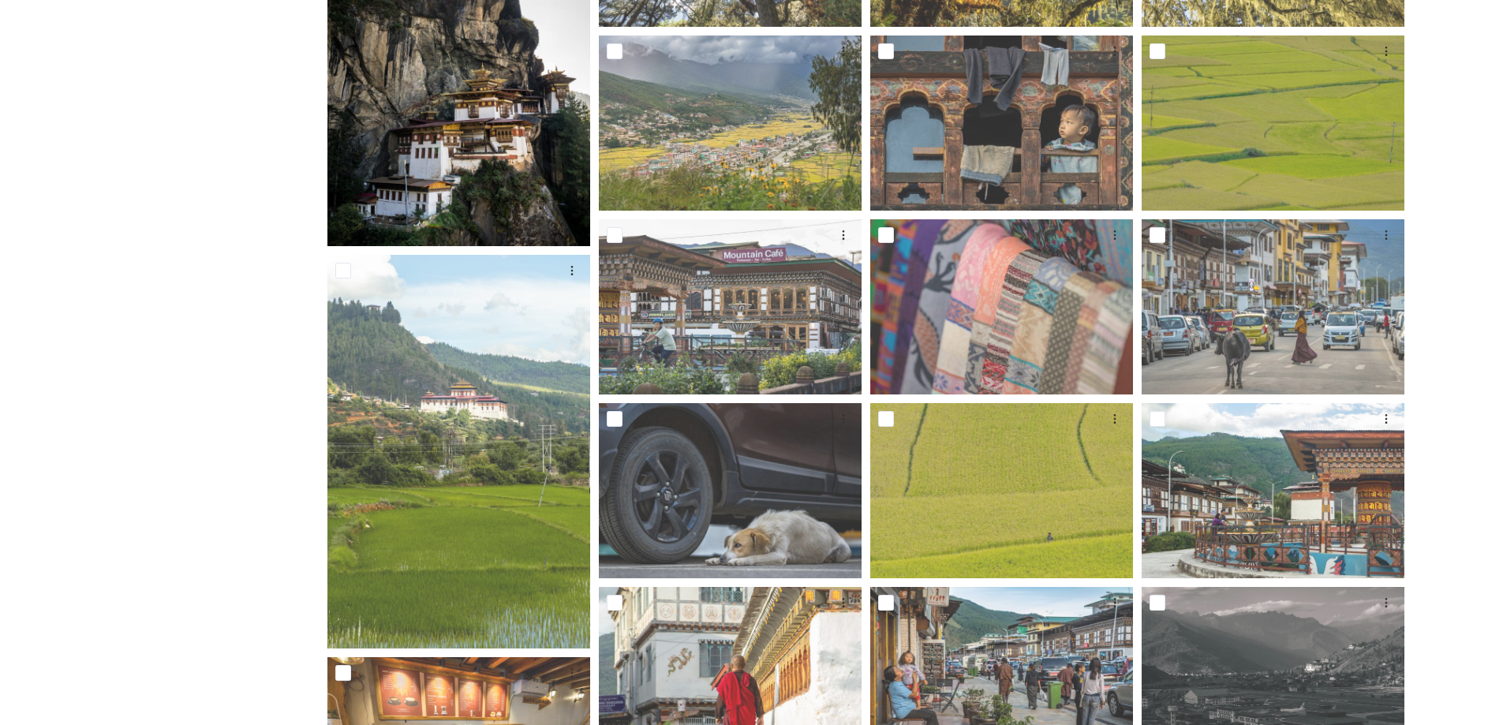
click at [495, 201] on img at bounding box center [458, 49] width 263 height 394
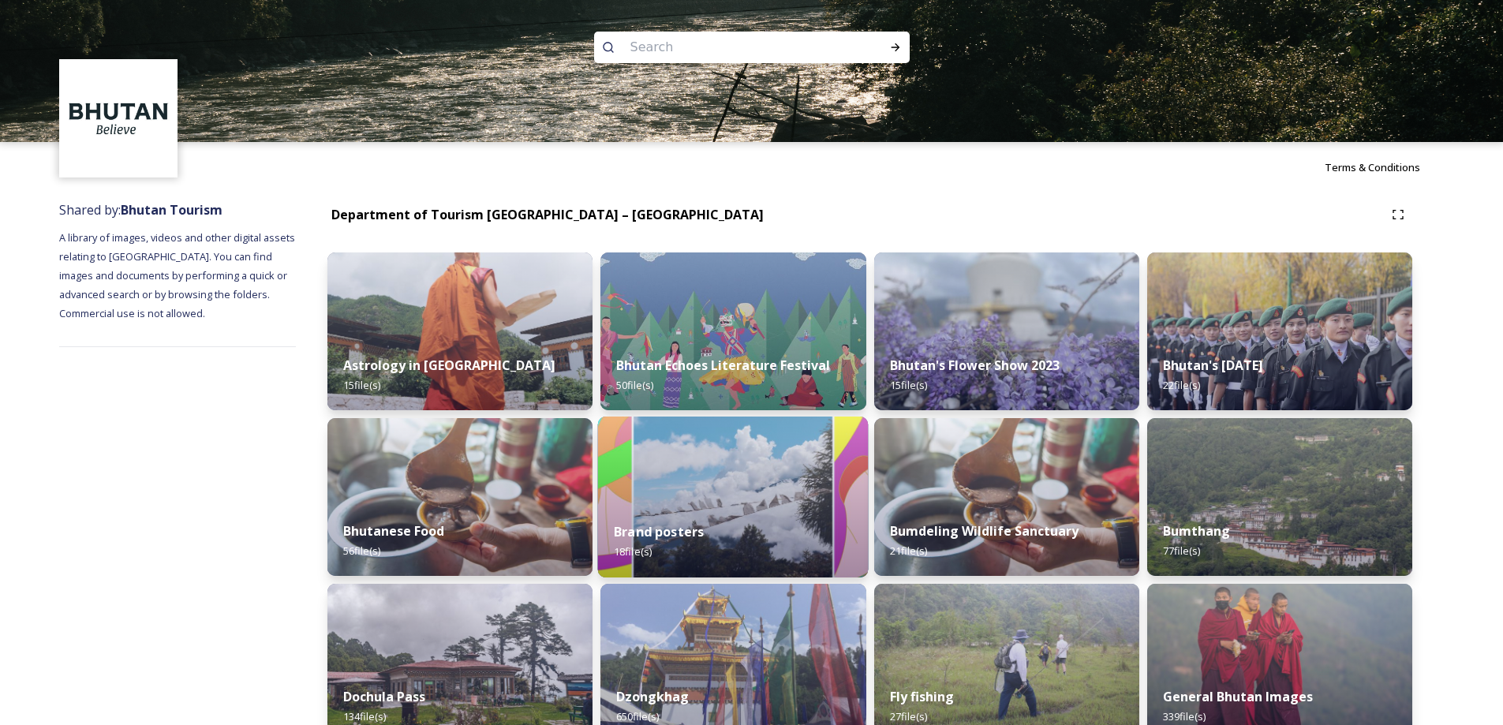
scroll to position [447, 0]
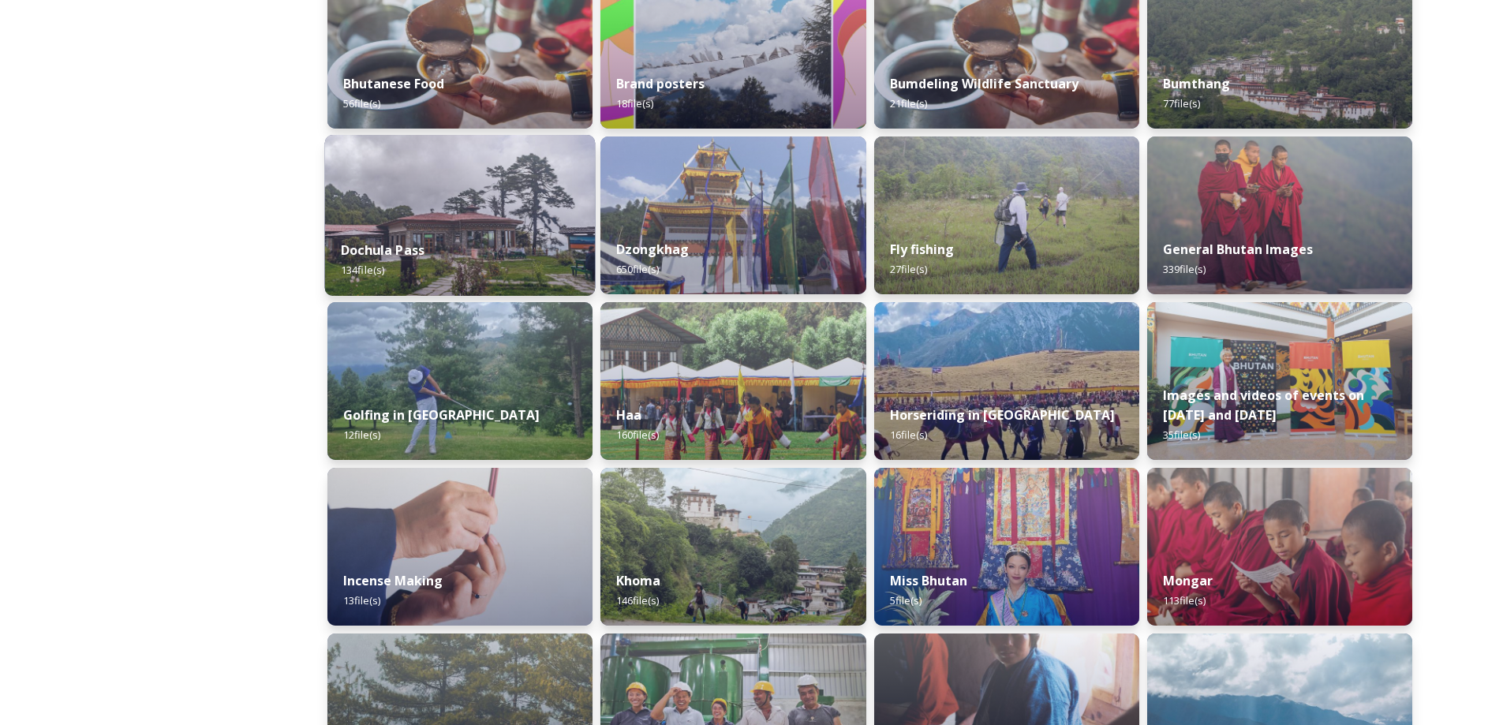
click at [532, 253] on div "Dochula Pass 134 file(s)" at bounding box center [460, 260] width 271 height 72
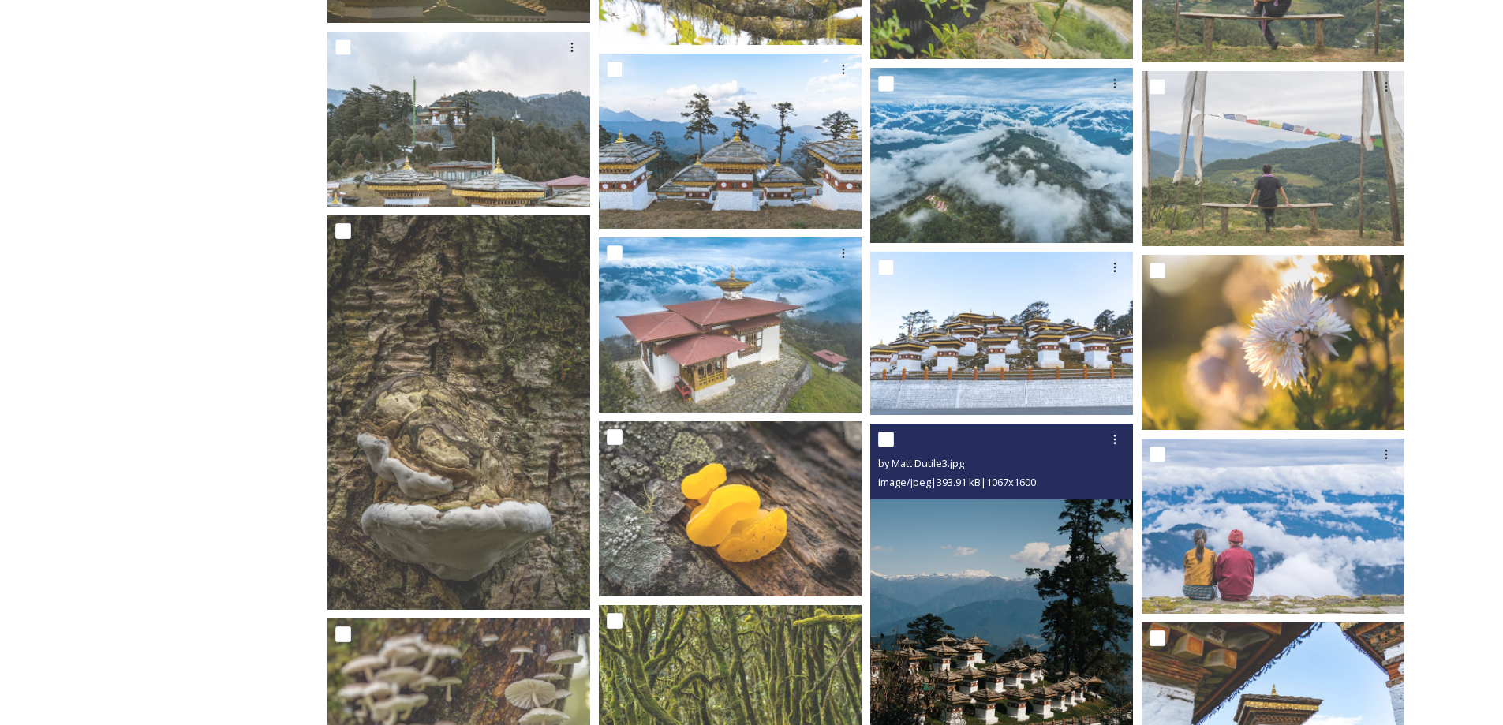
scroll to position [4024, 0]
